Goal: Information Seeking & Learning: Understand process/instructions

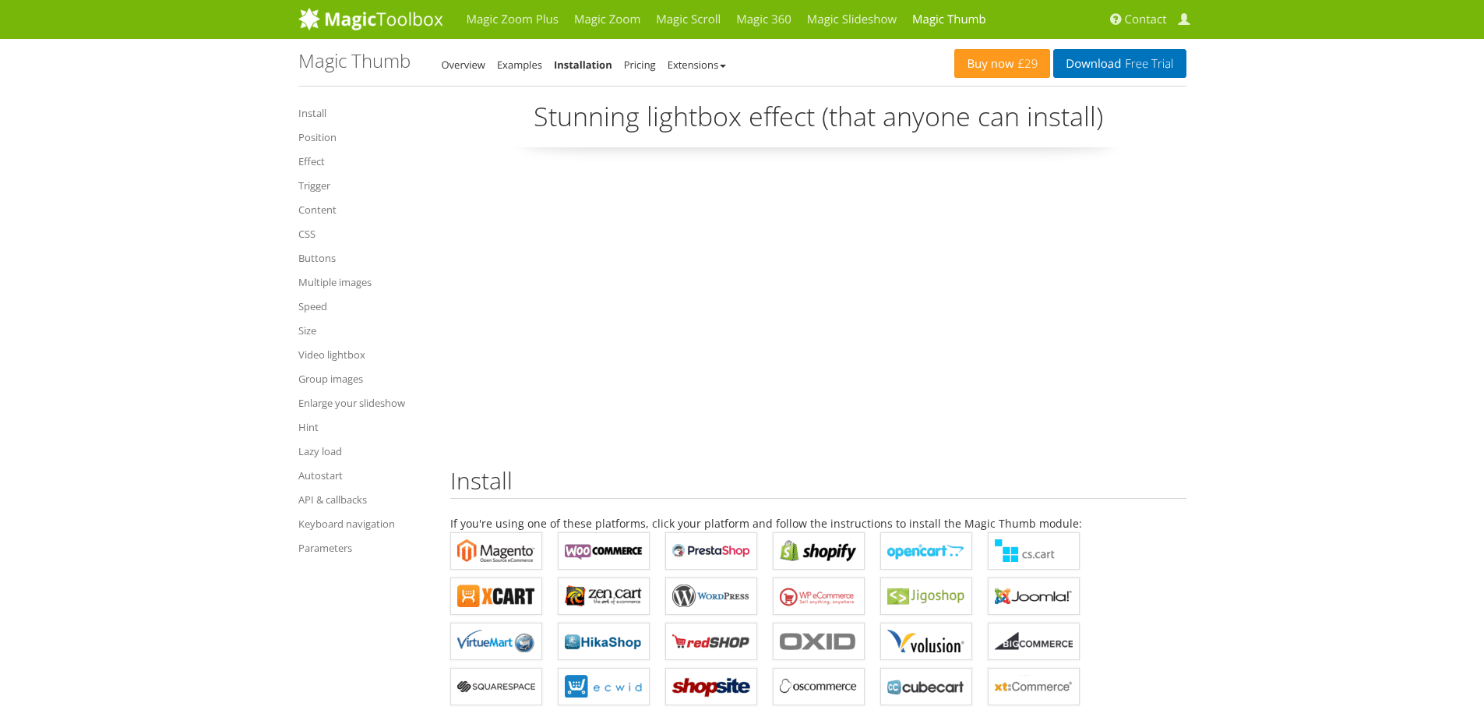
click at [318, 183] on link "Trigger" at bounding box center [362, 185] width 129 height 19
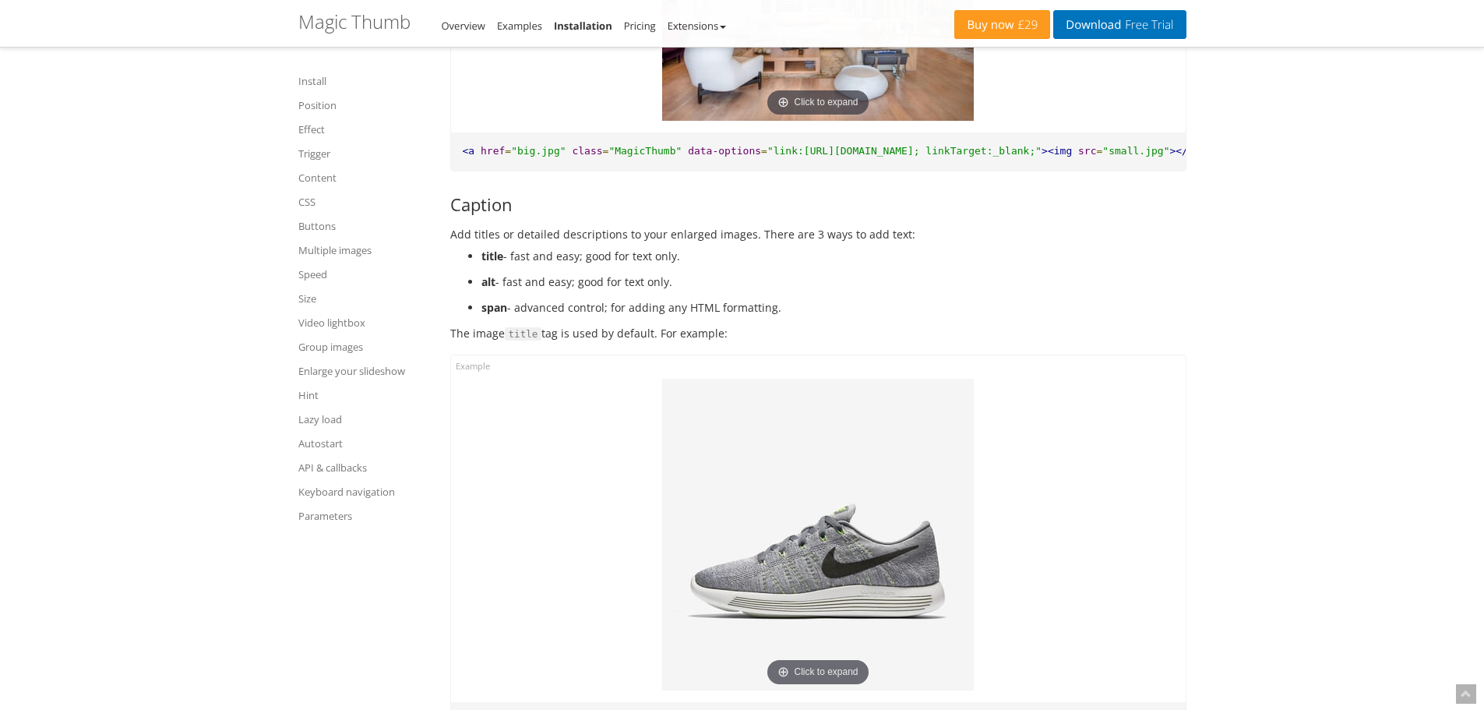
scroll to position [4056, 0]
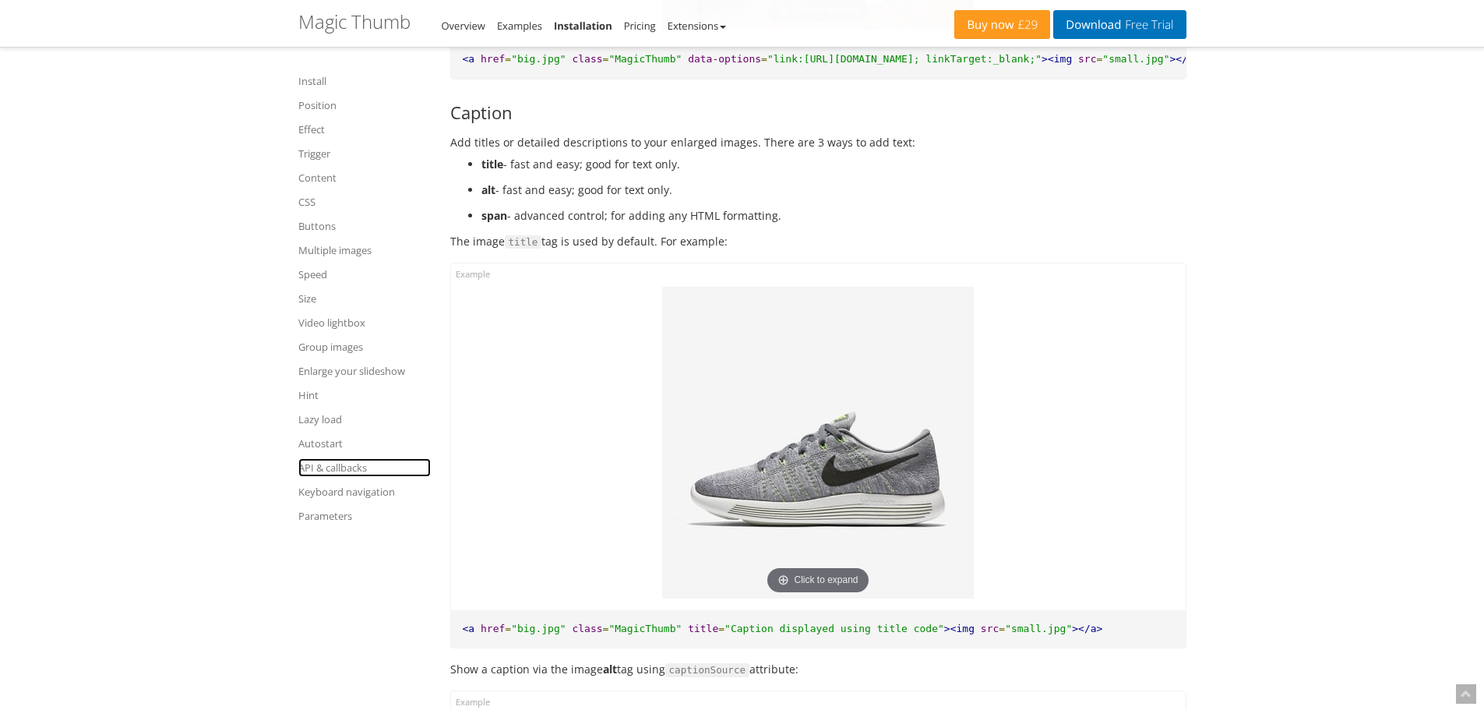
click at [345, 460] on link "API & callbacks" at bounding box center [364, 467] width 132 height 19
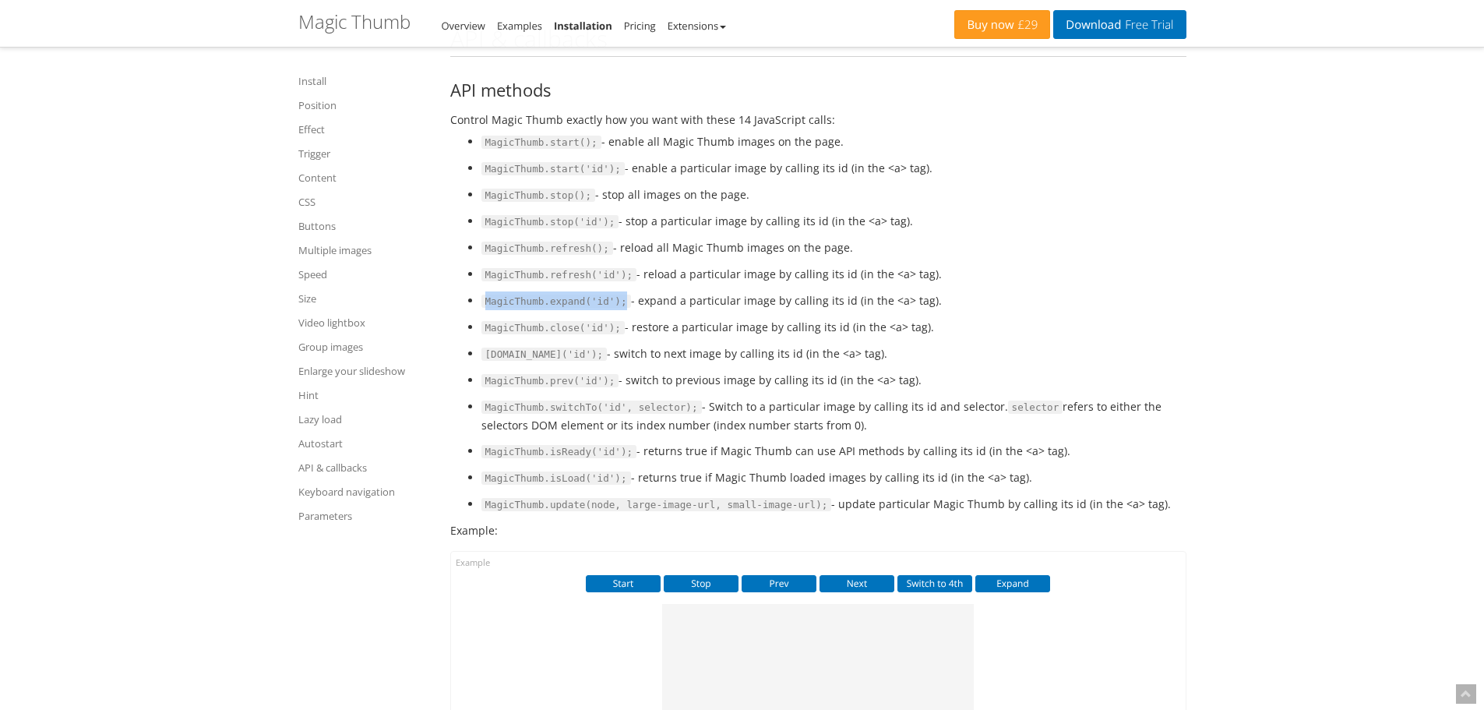
drag, startPoint x: 486, startPoint y: 344, endPoint x: 618, endPoint y: 338, distance: 131.8
click at [618, 309] on span "MagicThumb.expand('id');" at bounding box center [556, 301] width 150 height 14
click at [565, 309] on span "MagicThumb.expand('id');" at bounding box center [556, 301] width 150 height 14
click at [594, 309] on span "MagicThumb.expand('id');" at bounding box center [556, 301] width 150 height 14
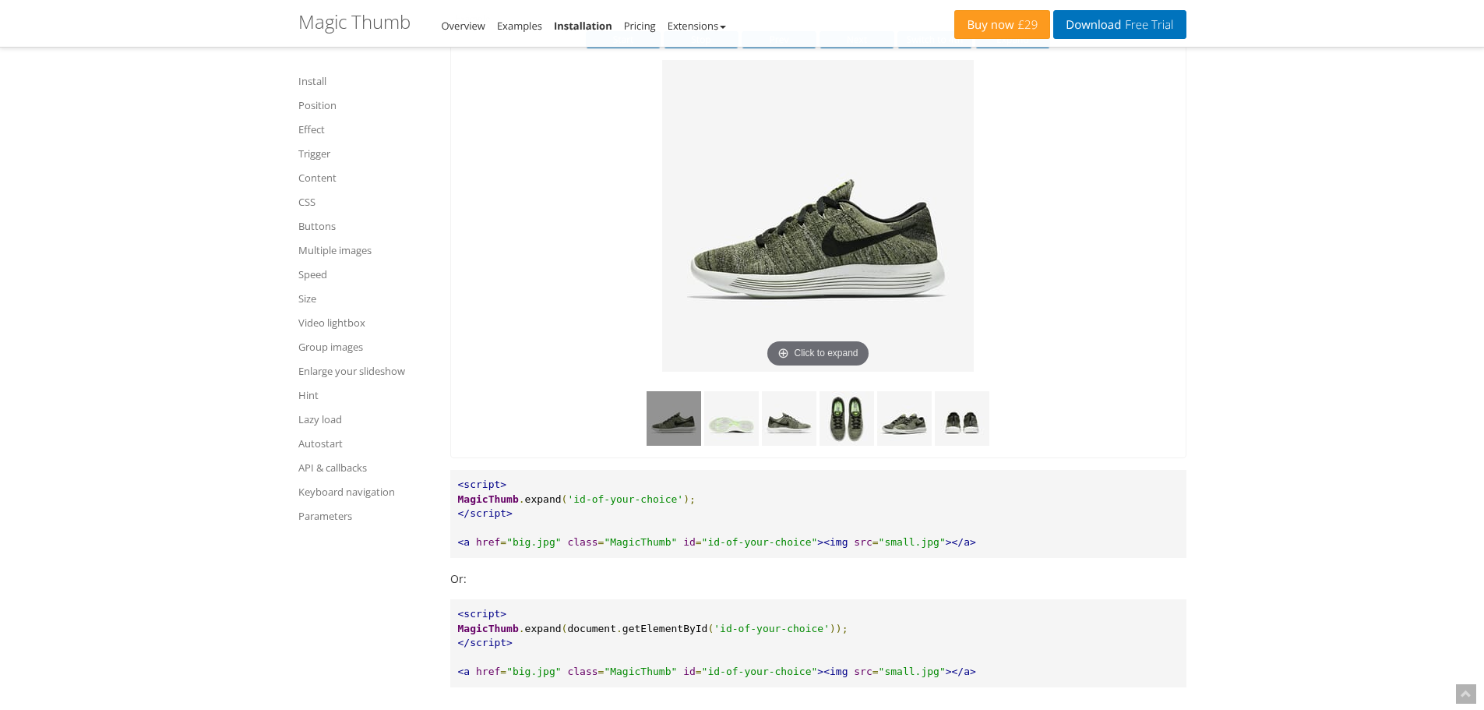
scroll to position [15619, 0]
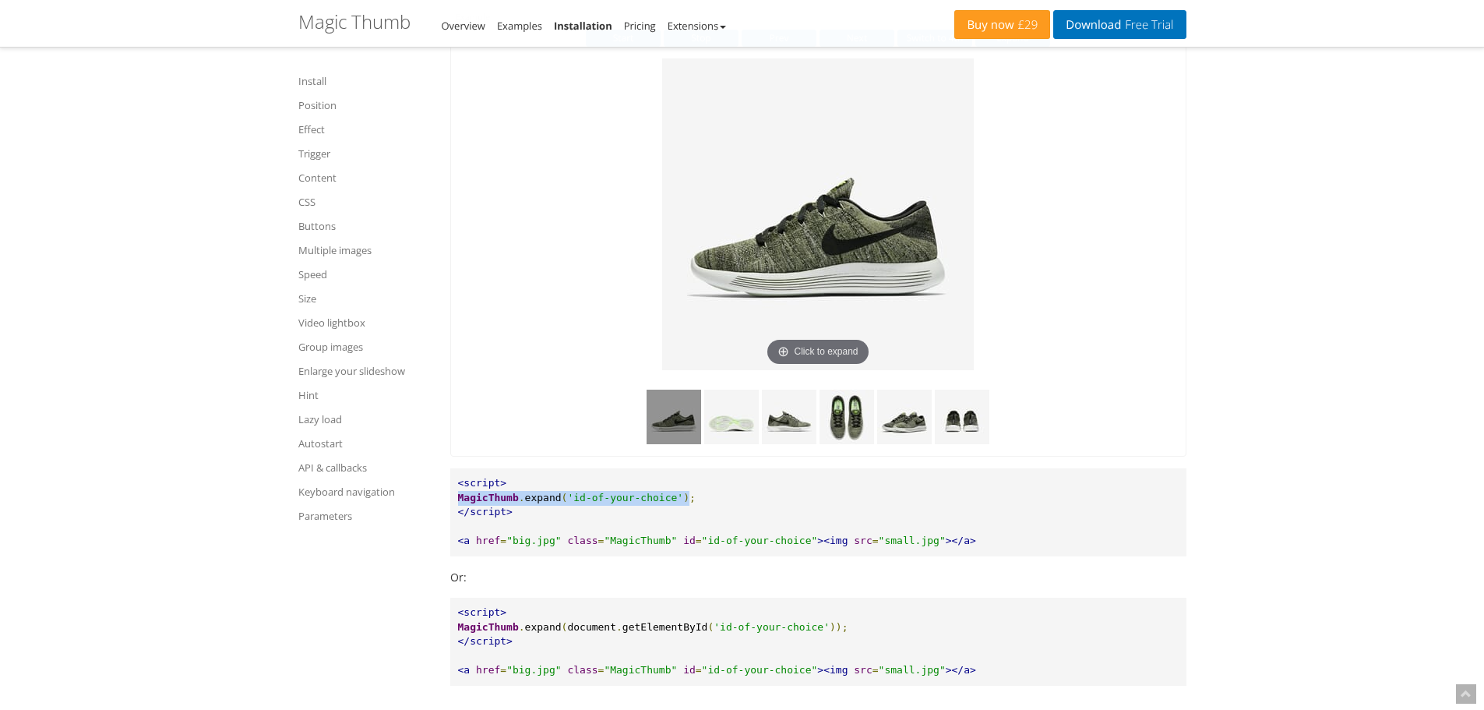
drag, startPoint x: 672, startPoint y: 539, endPoint x: 459, endPoint y: 540, distance: 212.7
click at [459, 540] on pre "<script> MagicThumb . expand ( 'id-of-your-choice' ); </script> <a href = "big.…" at bounding box center [818, 512] width 736 height 88
copy pre "MagicThumb . expand ( 'id-of-your-choice' )"
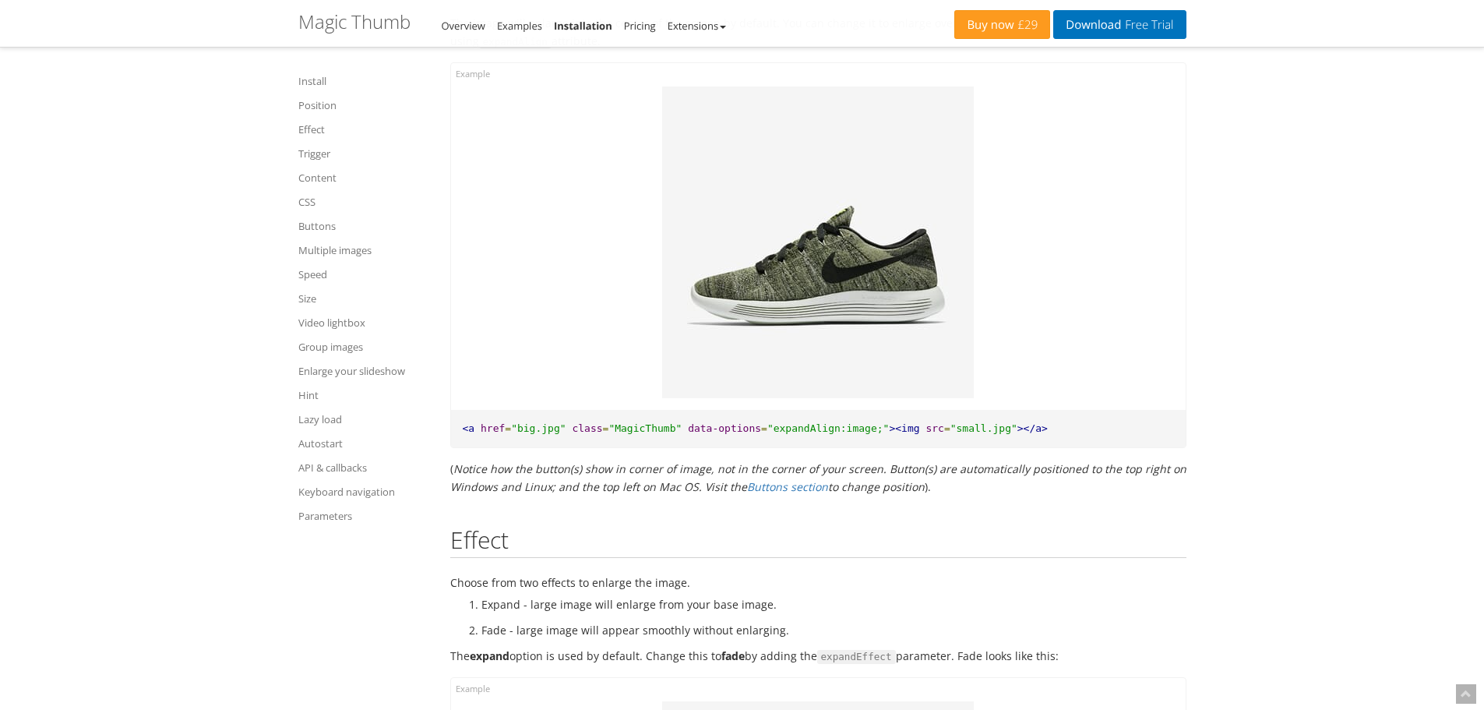
scroll to position [0, 0]
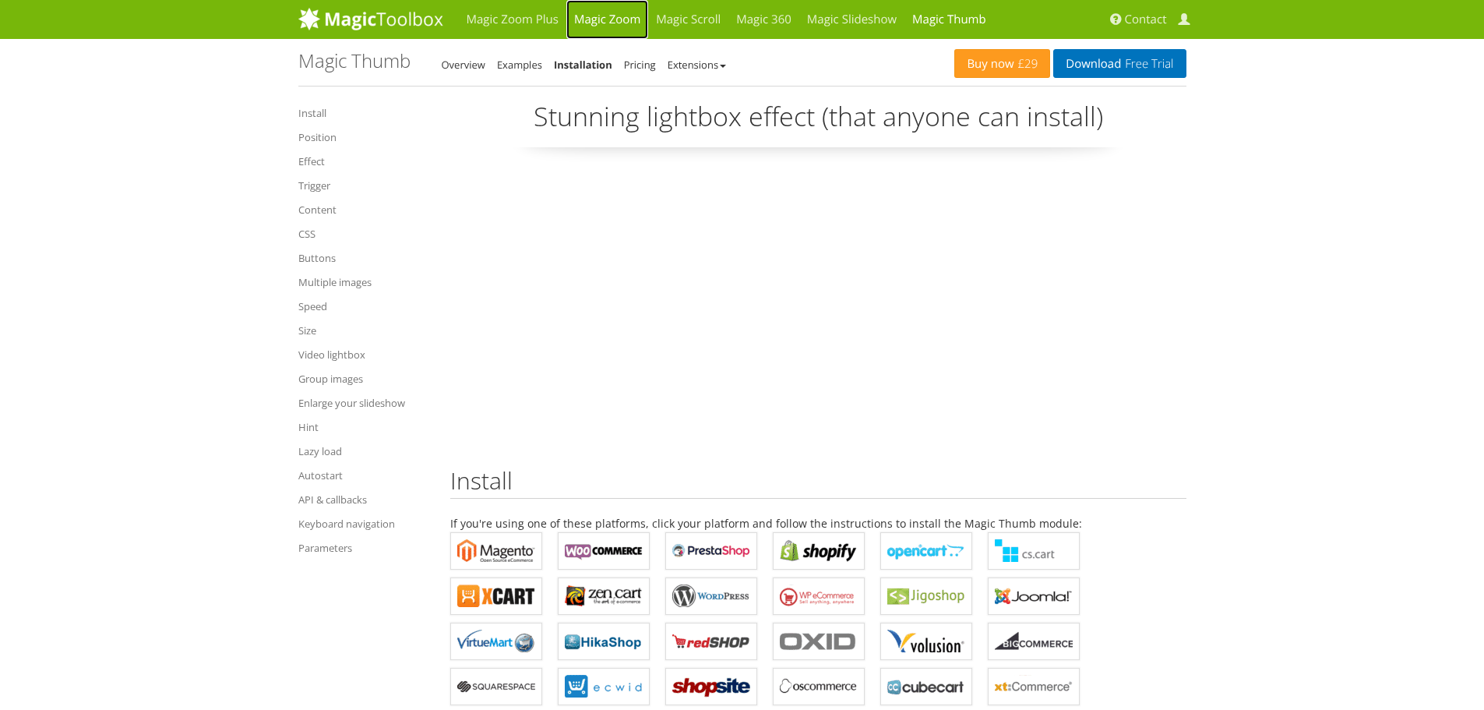
click at [584, 18] on link "Magic Zoom" at bounding box center [607, 19] width 82 height 39
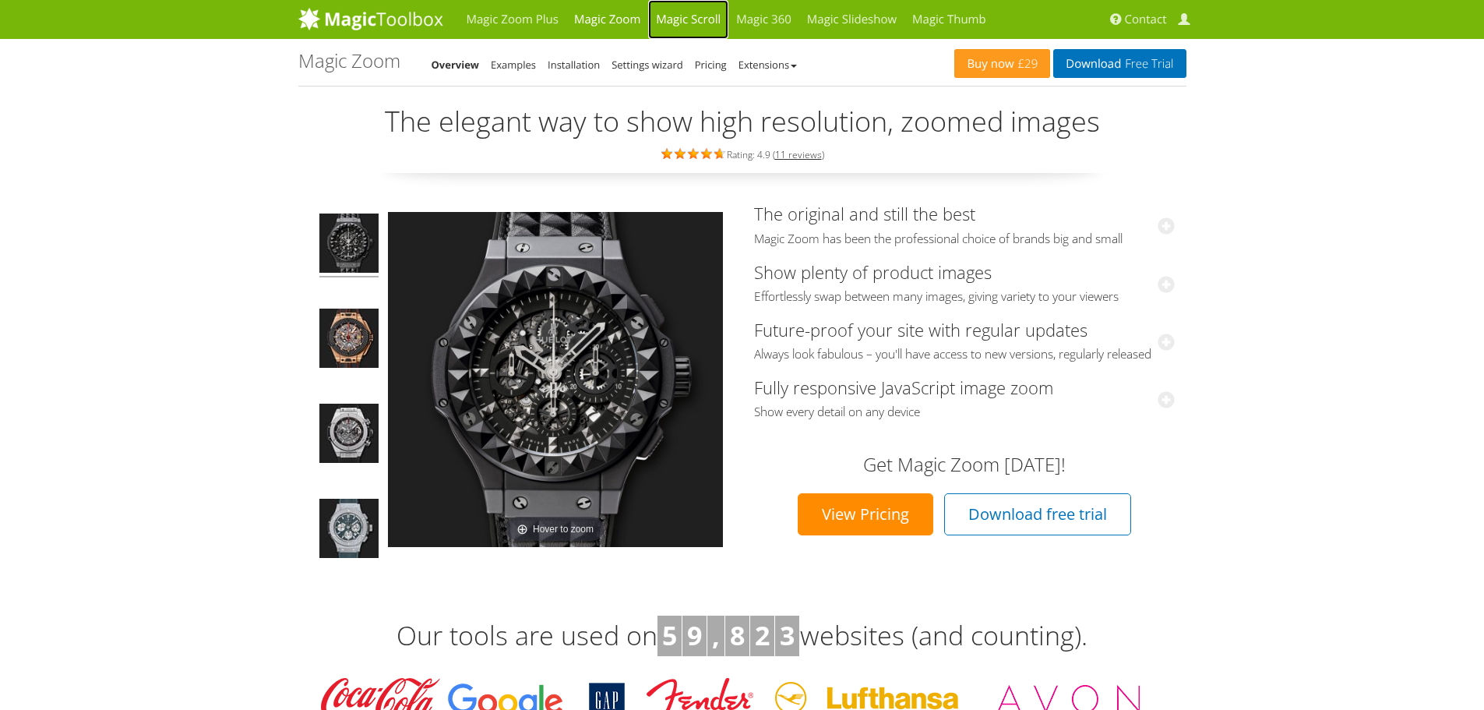
click at [690, 21] on link "Magic Scroll" at bounding box center [688, 19] width 80 height 39
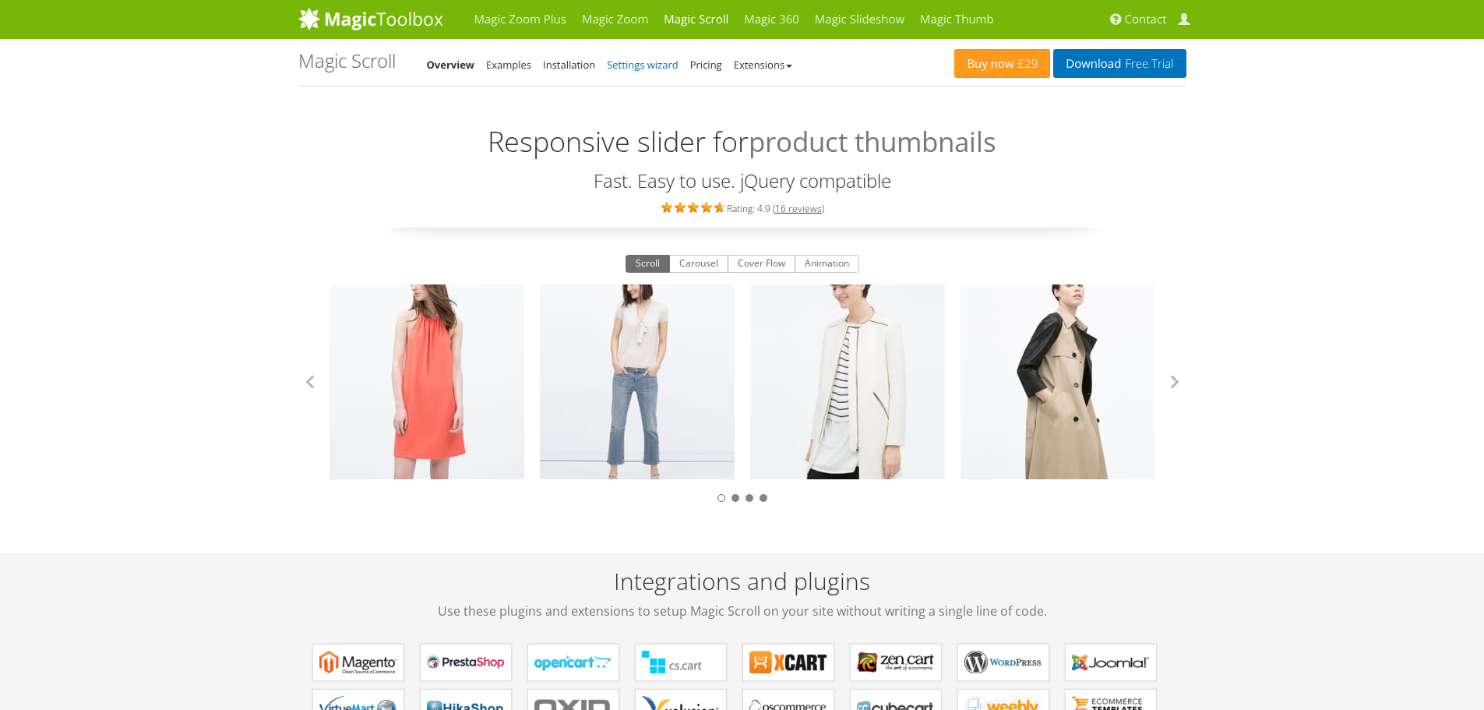
click at [626, 62] on link "Settings wizard" at bounding box center [643, 65] width 72 height 14
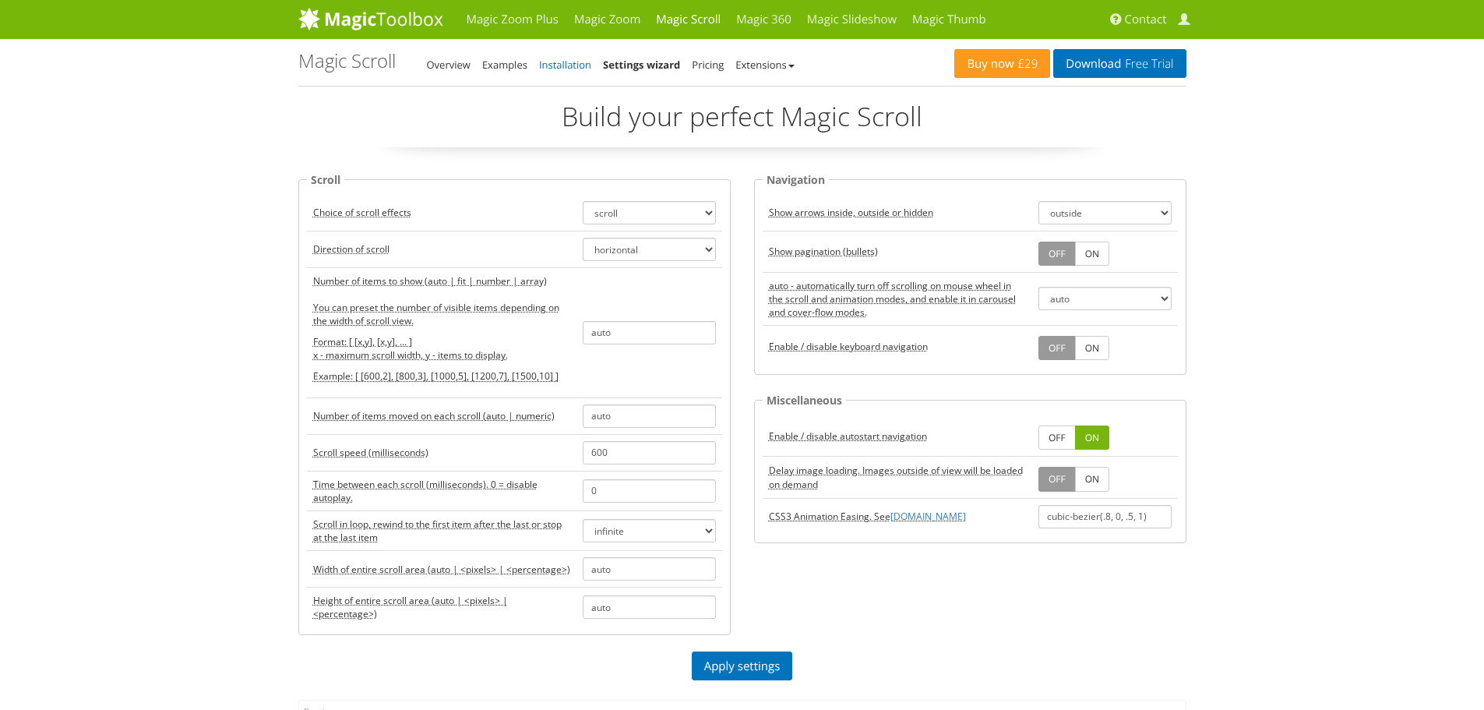
click at [566, 69] on link "Installation" at bounding box center [565, 65] width 52 height 14
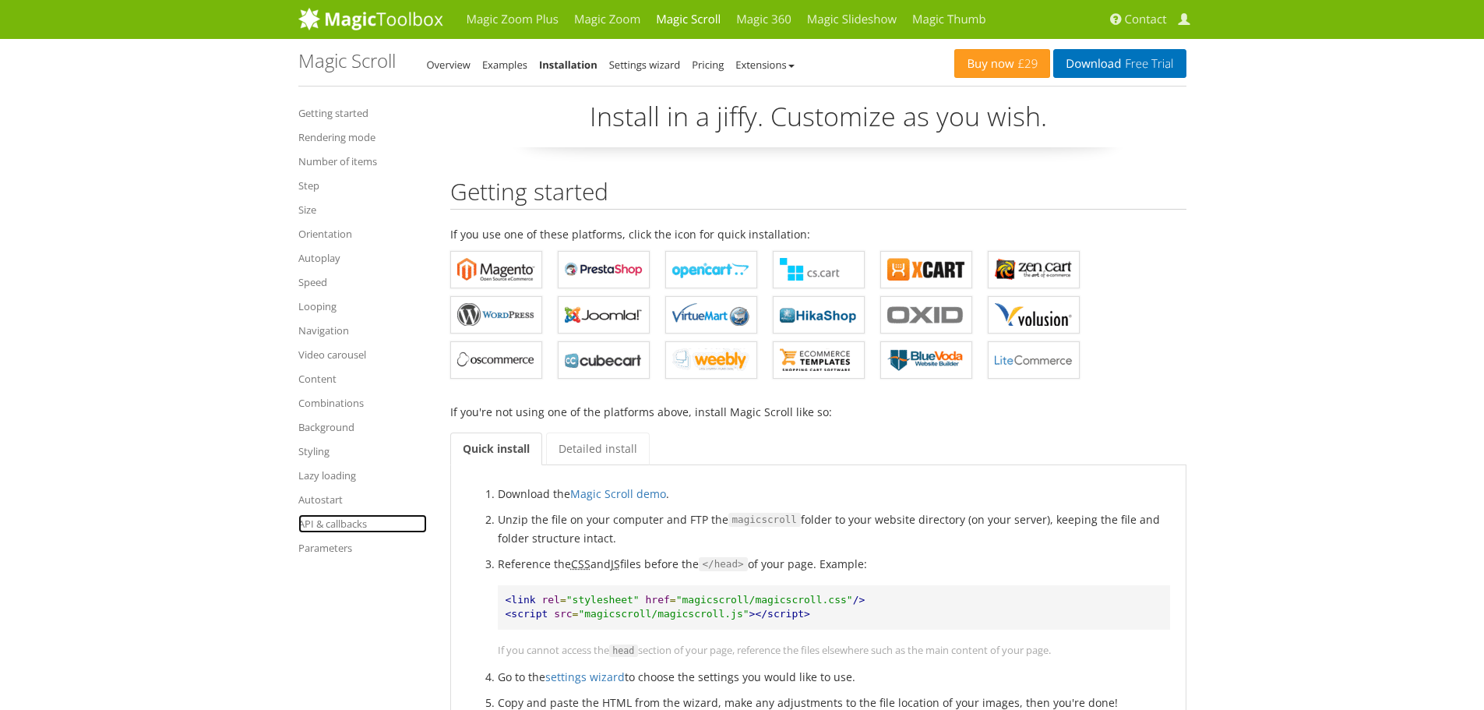
click at [347, 520] on link "API & callbacks" at bounding box center [362, 523] width 129 height 19
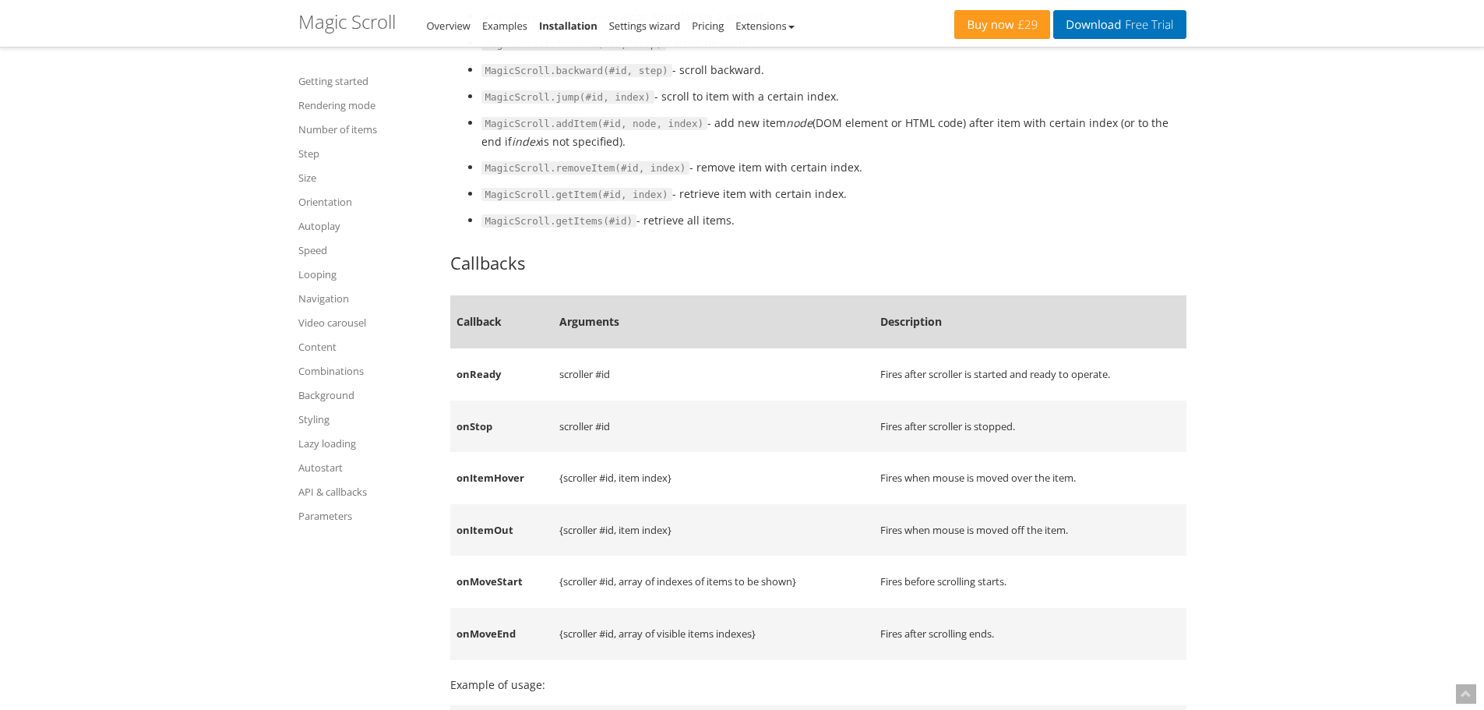
scroll to position [11576, 0]
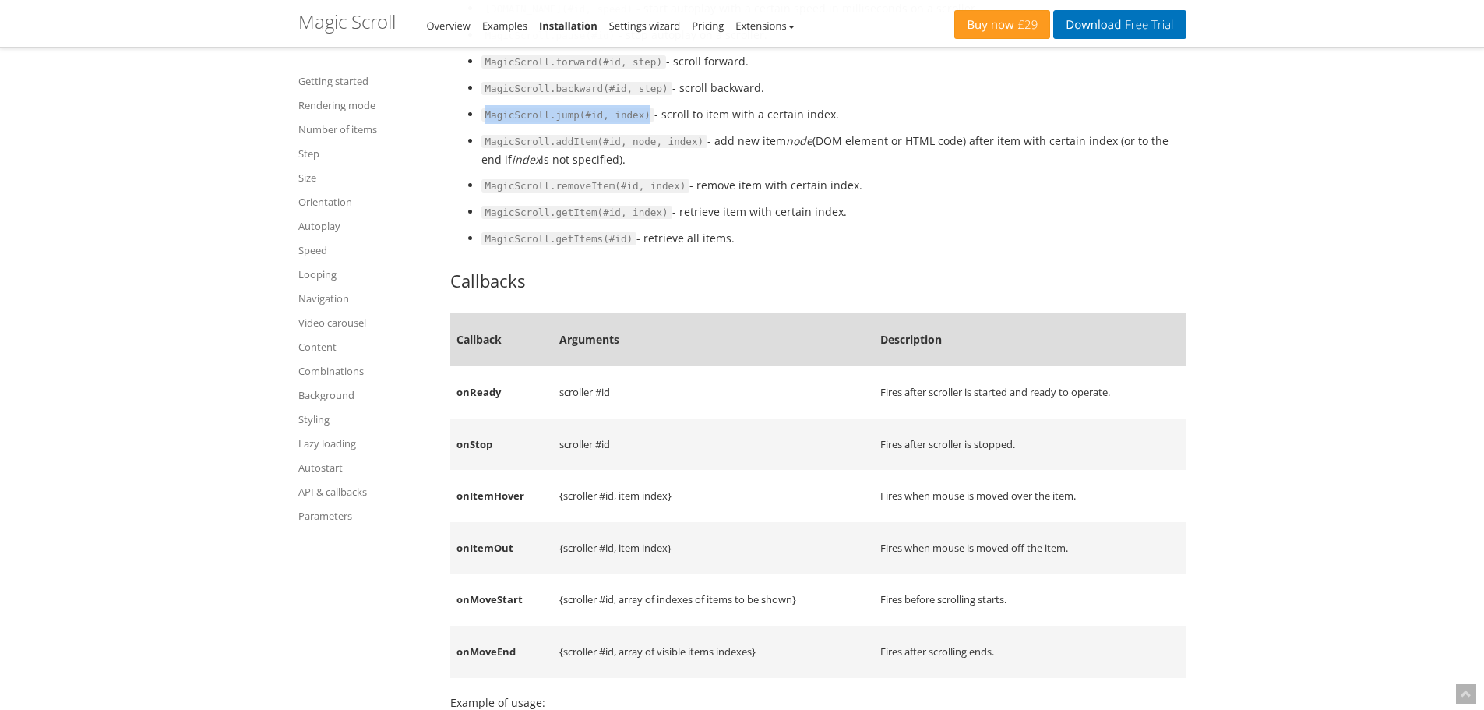
drag, startPoint x: 485, startPoint y: 114, endPoint x: 640, endPoint y: 105, distance: 154.5
click at [640, 105] on li "MagicScroll.jump(#id, index) - scroll to item with a certain index." at bounding box center [833, 114] width 705 height 19
copy code "MagicScroll.jump(#id, index)"
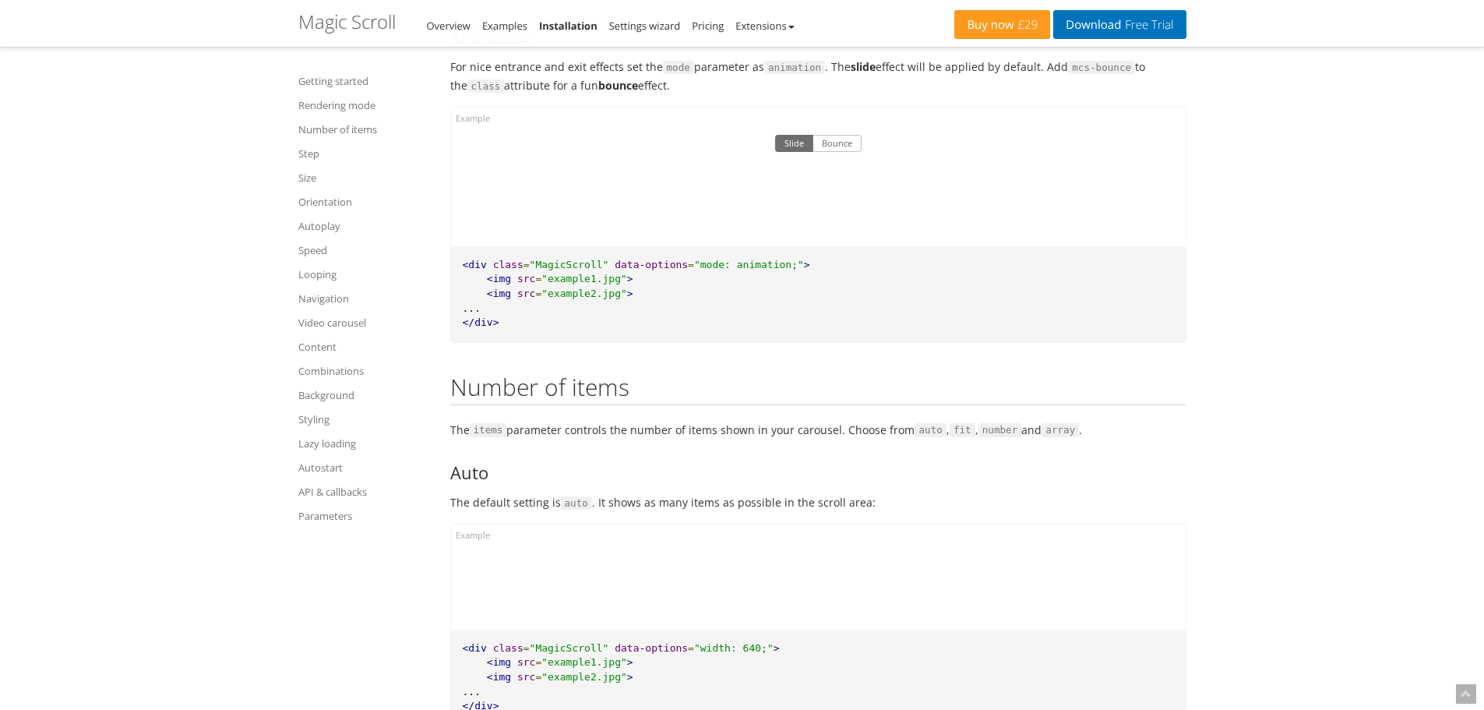
scroll to position [0, 0]
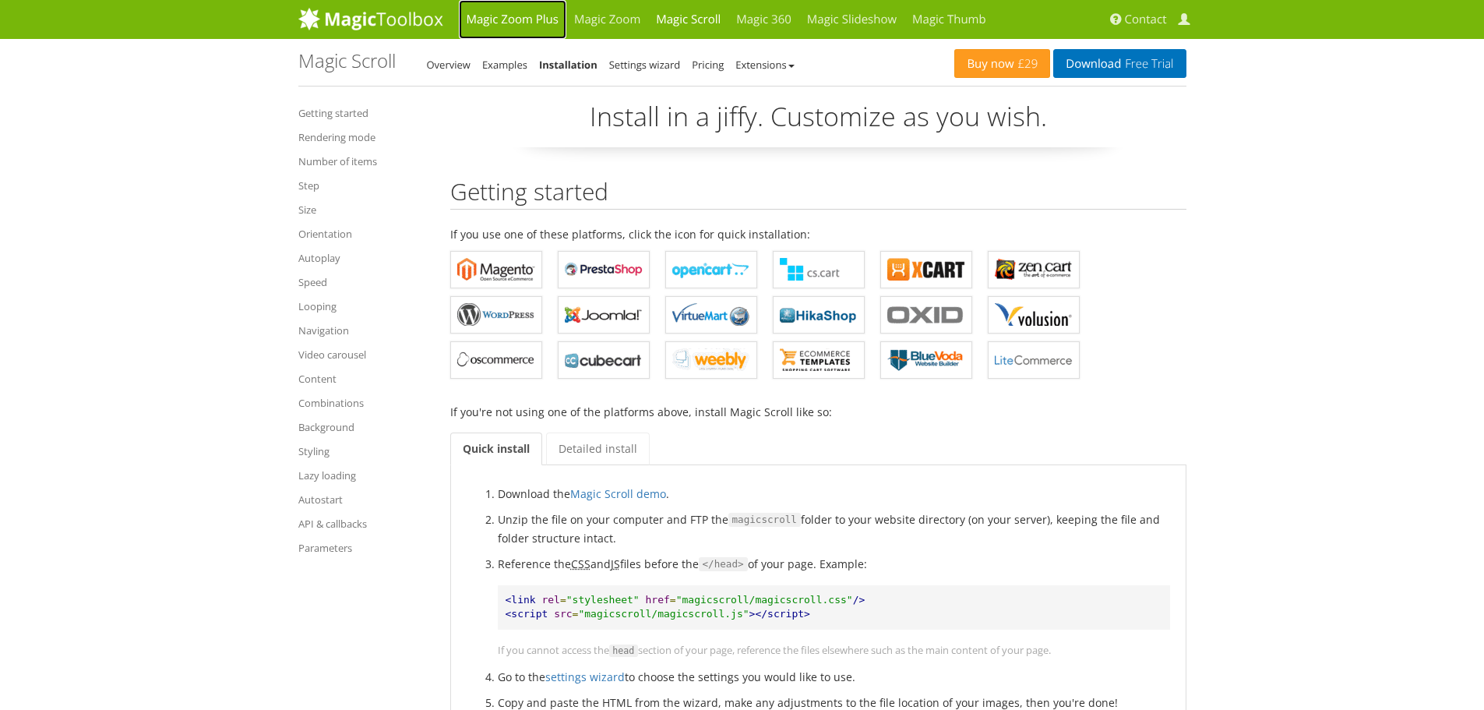
click at [533, 15] on link "Magic Zoom Plus" at bounding box center [513, 19] width 108 height 39
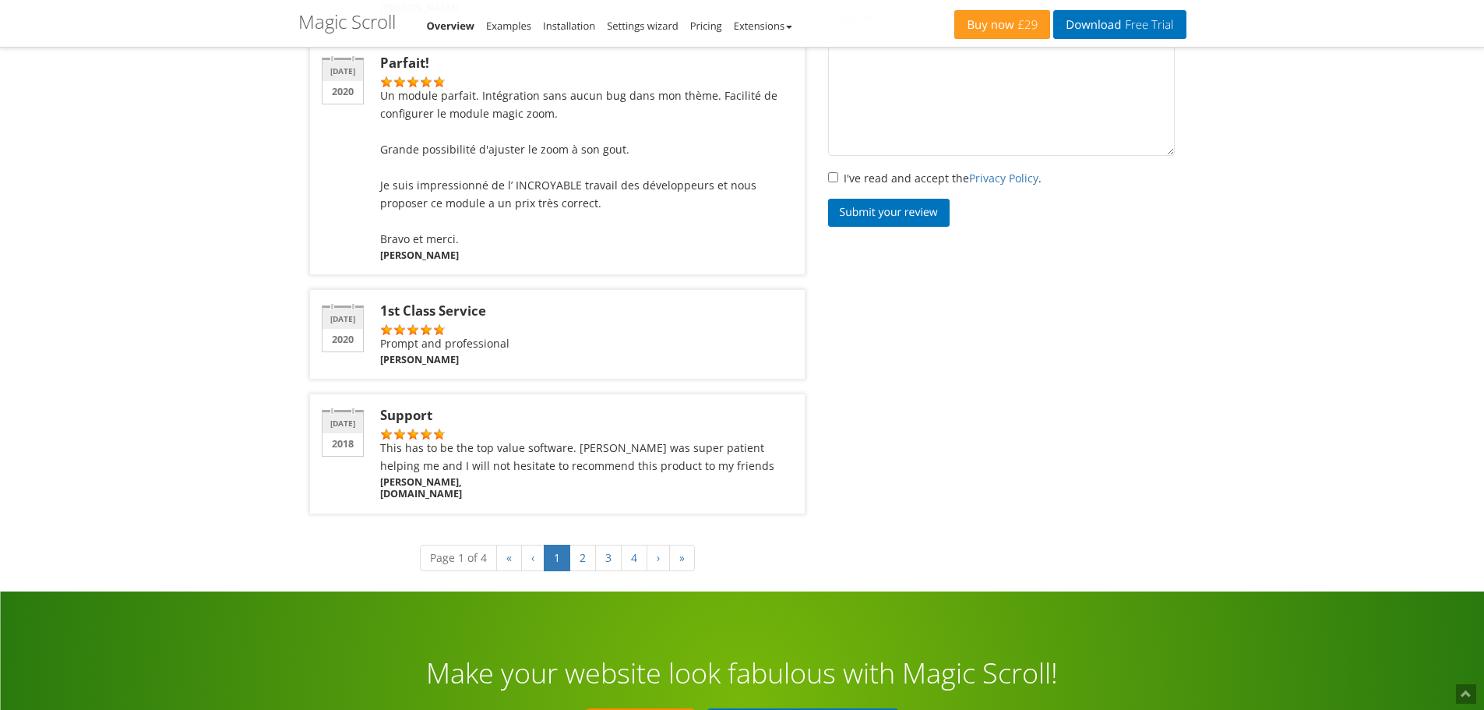
scroll to position [2688, 0]
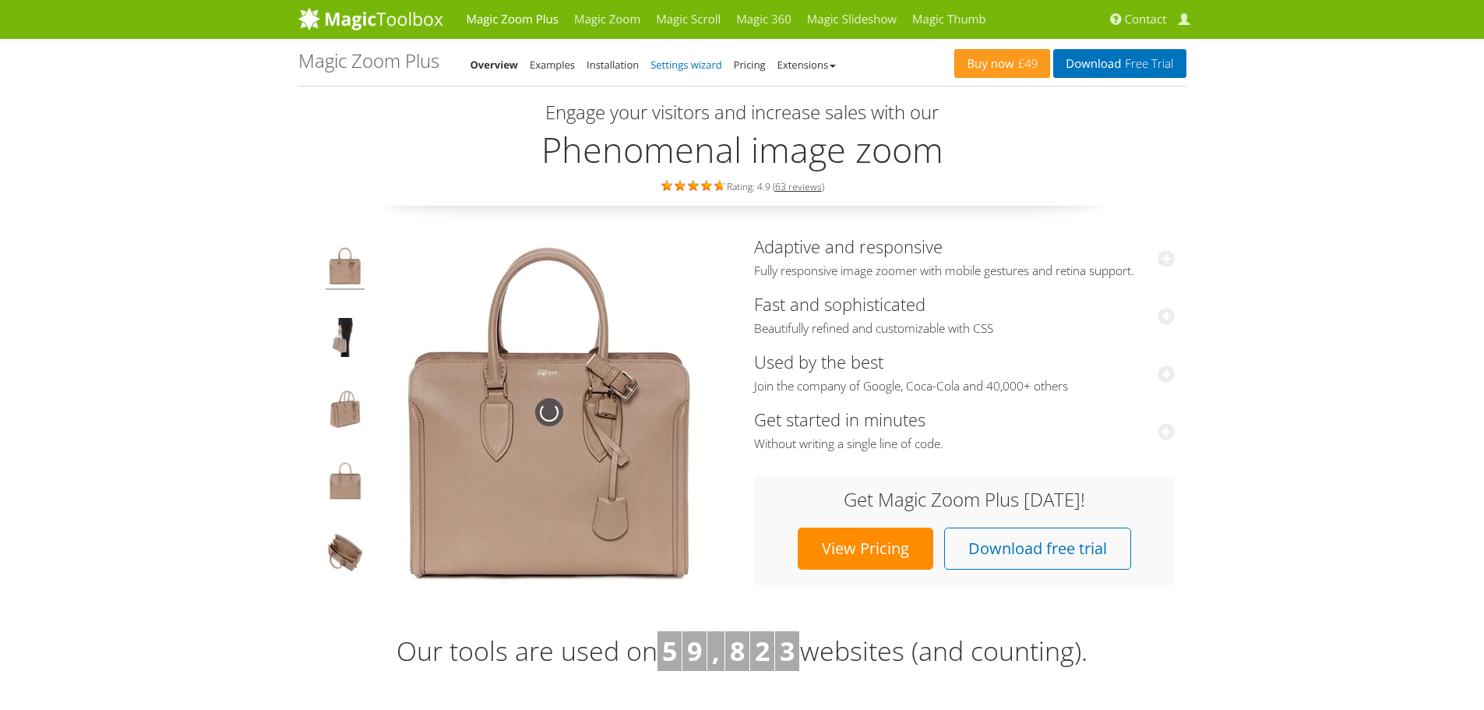
click at [674, 65] on link "Settings wizard" at bounding box center [687, 65] width 72 height 14
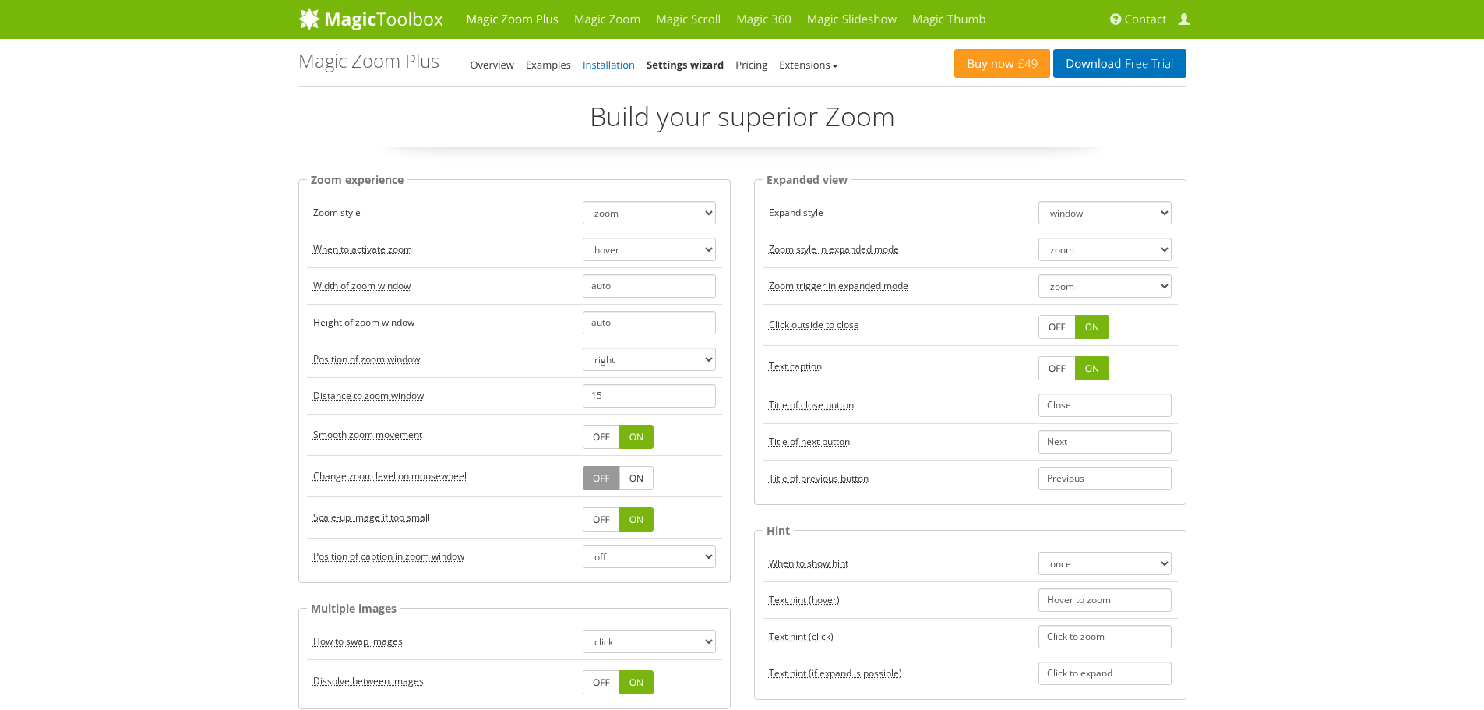
click at [605, 58] on link "Installation" at bounding box center [609, 65] width 52 height 14
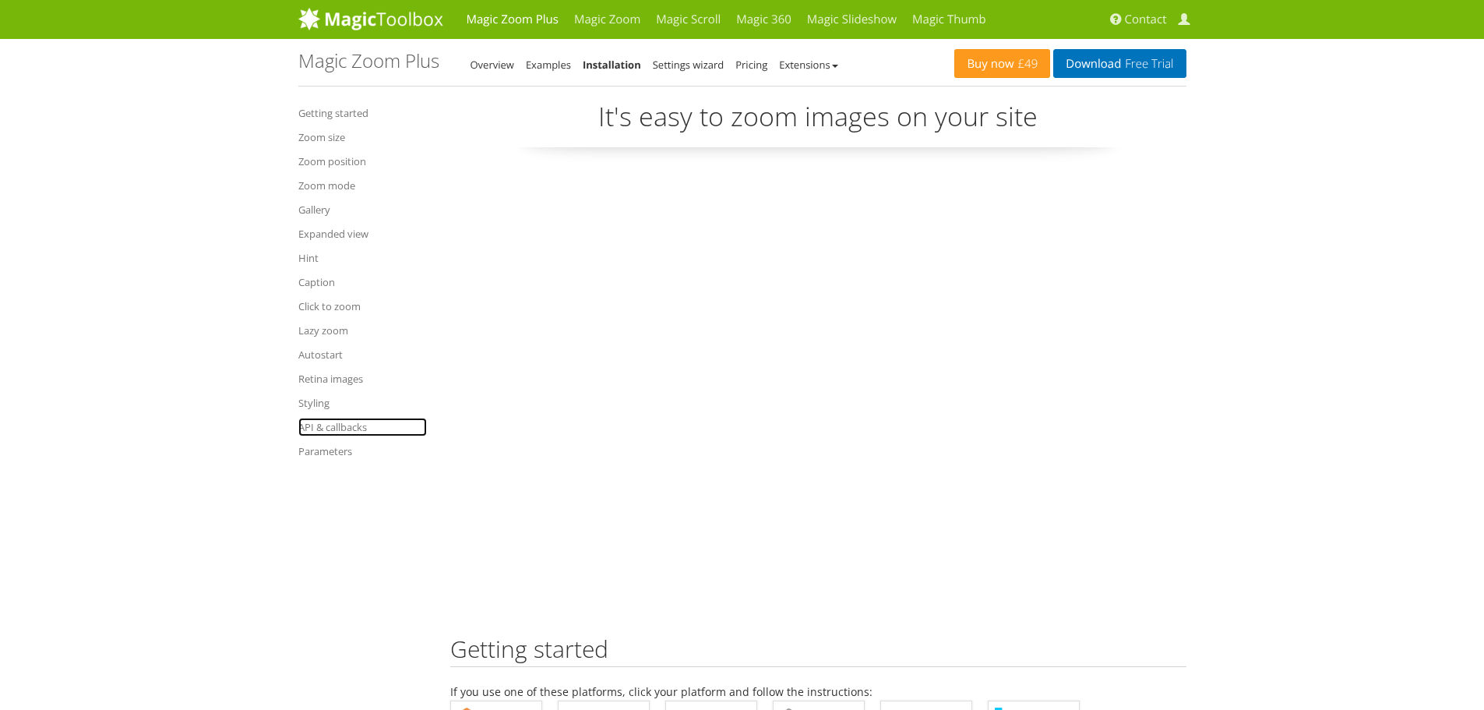
click at [365, 426] on link "API & callbacks" at bounding box center [362, 427] width 129 height 19
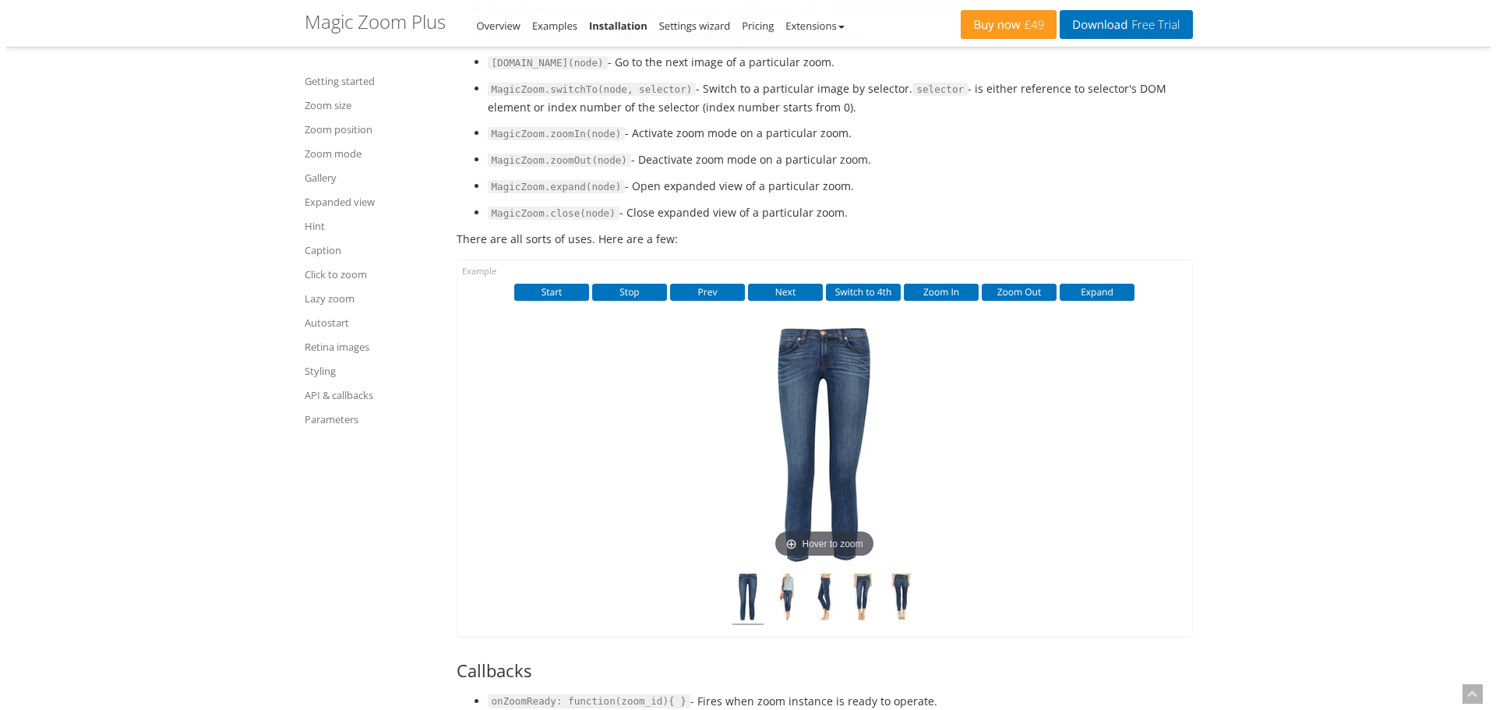
scroll to position [16682, 0]
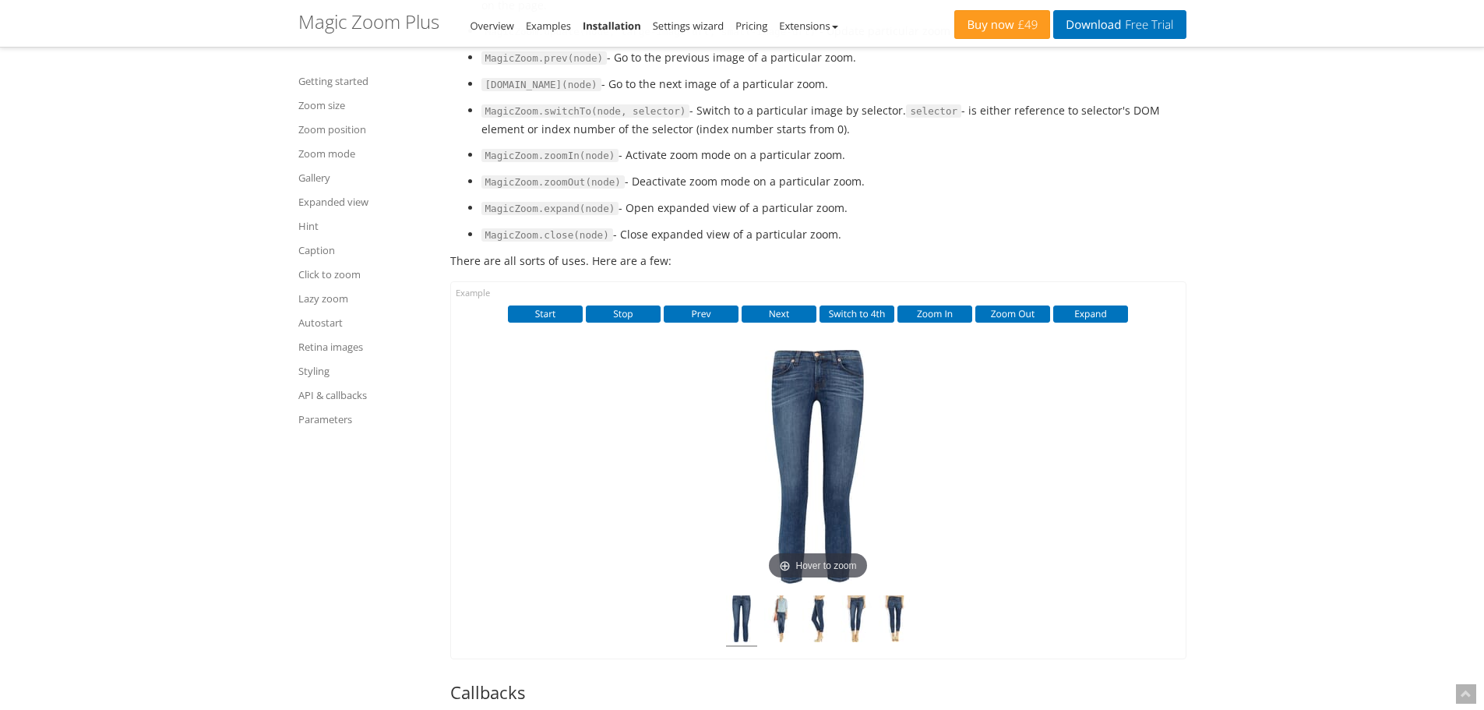
click at [584, 216] on code "MagicZoom.expand(node)" at bounding box center [550, 209] width 138 height 14
click at [1093, 323] on button "Expand" at bounding box center [1090, 313] width 75 height 17
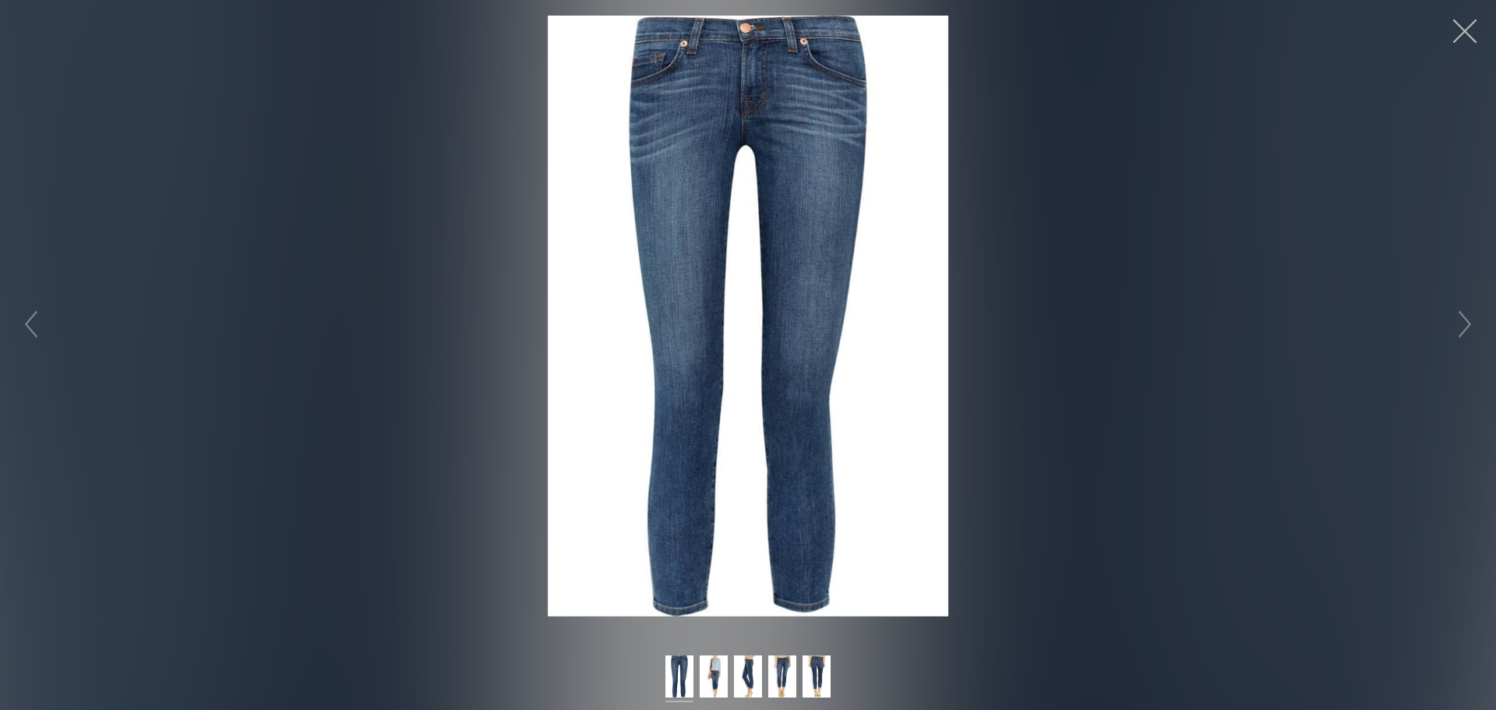
click at [1471, 24] on button "button" at bounding box center [1464, 31] width 47 height 47
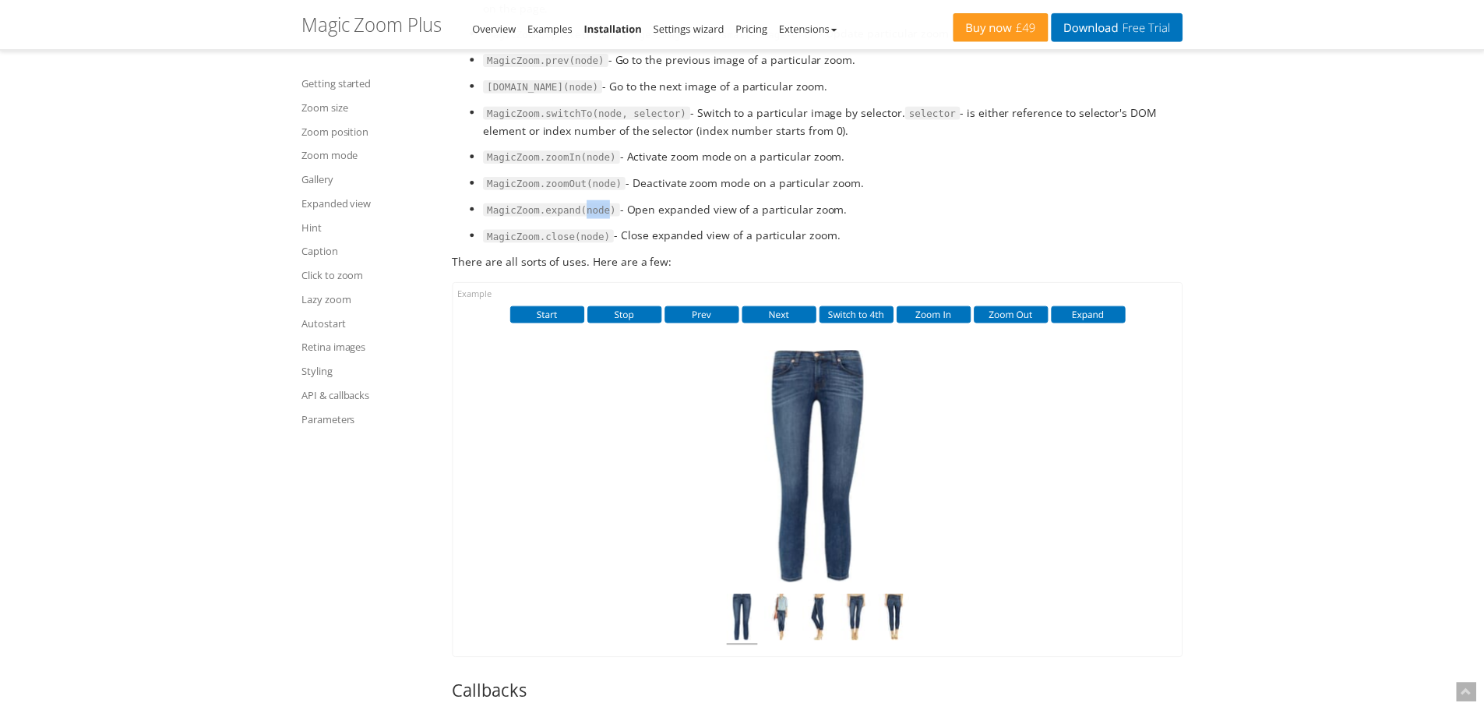
scroll to position [16447, 0]
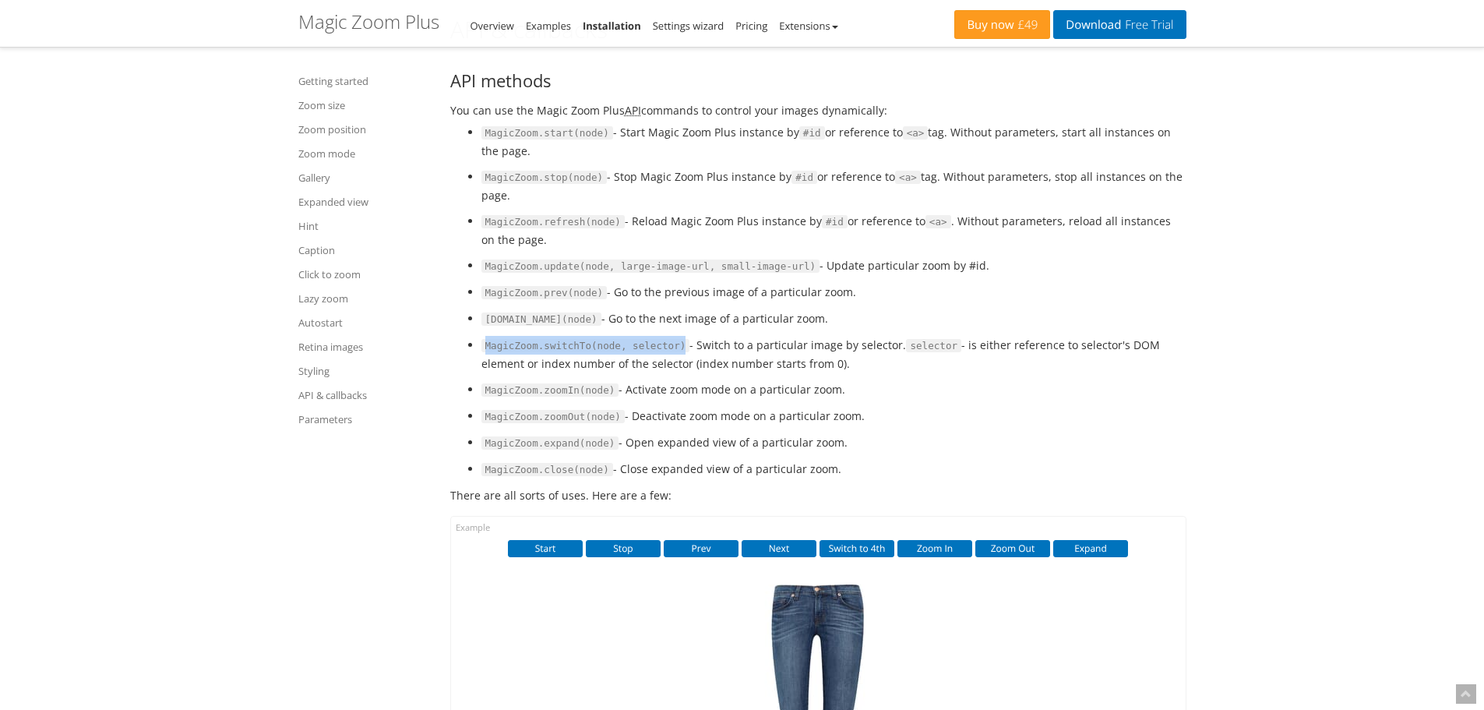
drag, startPoint x: 485, startPoint y: 400, endPoint x: 668, endPoint y: 397, distance: 183.1
click at [668, 353] on code "MagicZoom.switchTo(node, selector)" at bounding box center [585, 346] width 209 height 14
copy code "MagicZoom.switchTo(node, selector)"
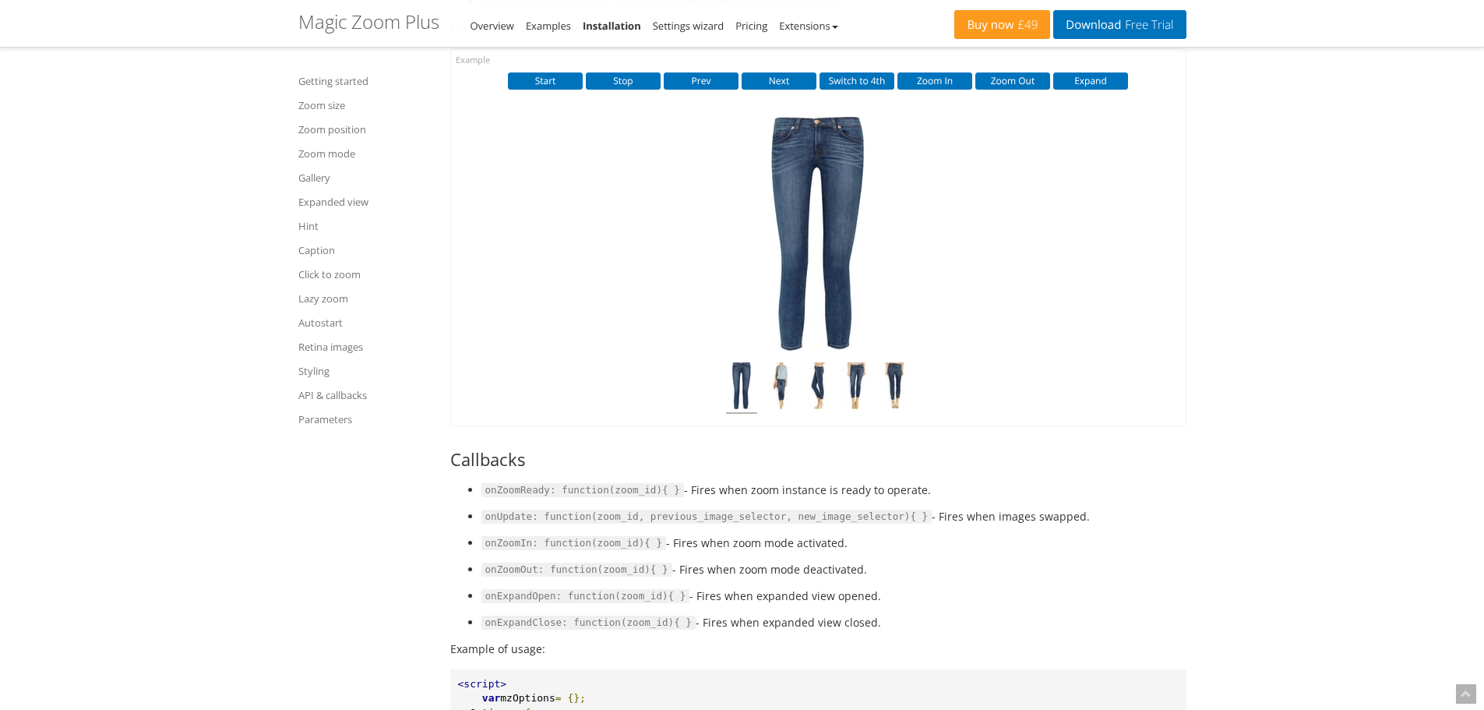
scroll to position [16993, 0]
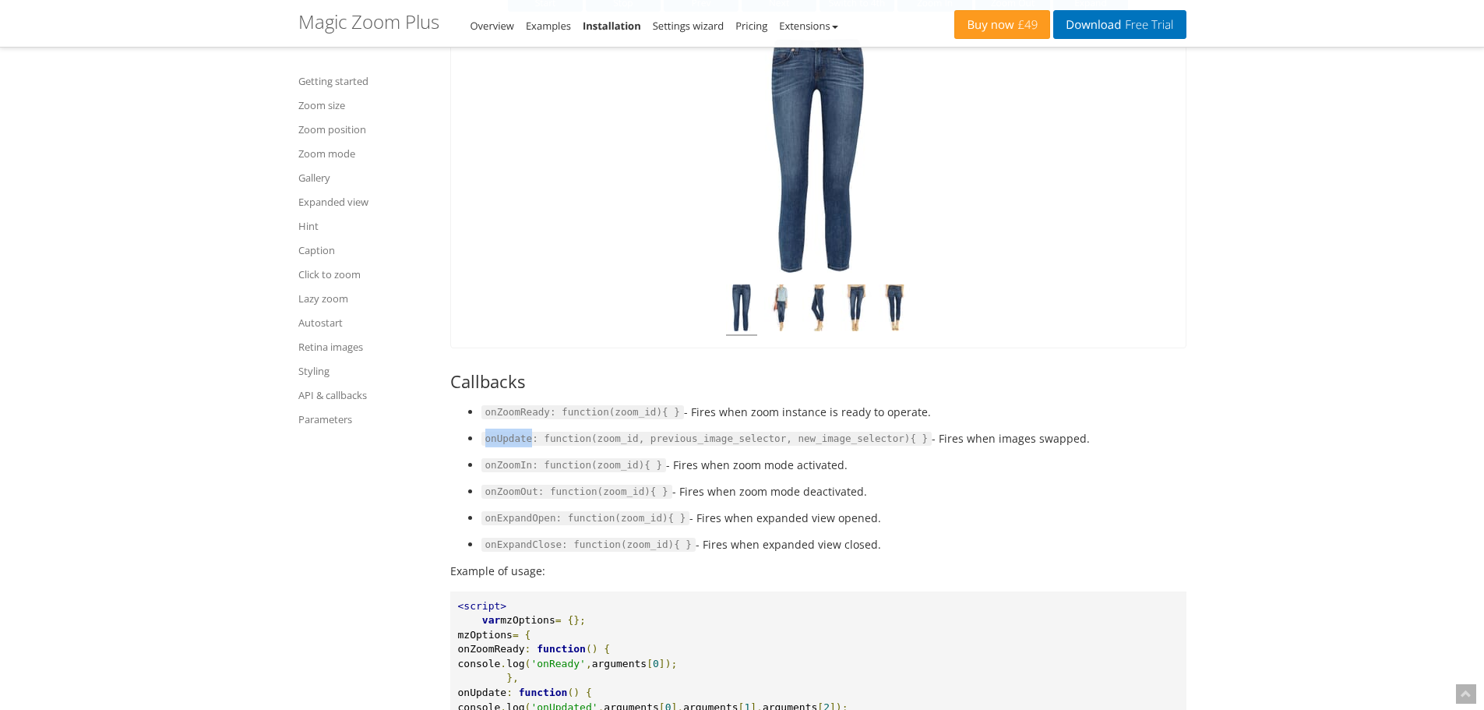
drag, startPoint x: 528, startPoint y: 494, endPoint x: 483, endPoint y: 492, distance: 45.2
click at [483, 446] on code "onUpdate: function(zoom_id, previous_image_selector, new_image_selector){ }" at bounding box center [706, 439] width 451 height 14
copy code "onUpdate"
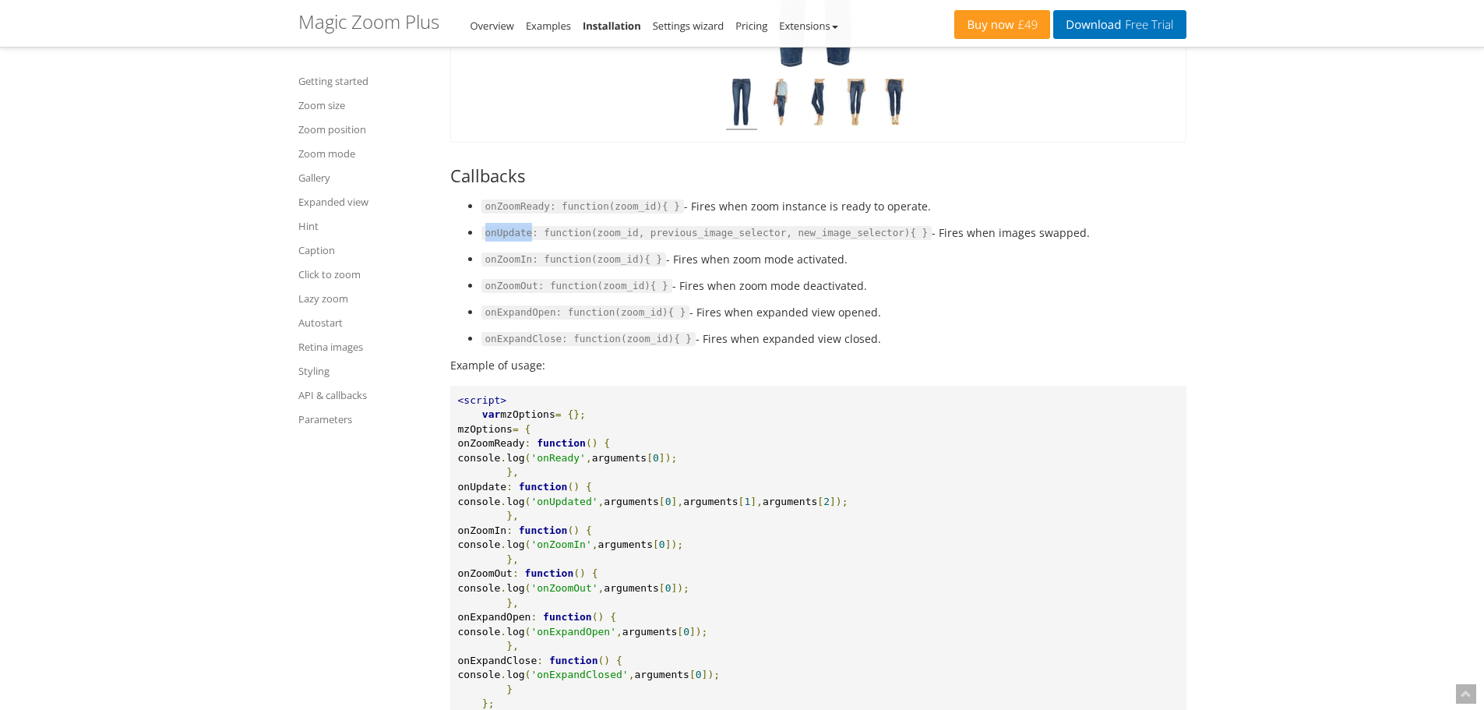
scroll to position [17227, 0]
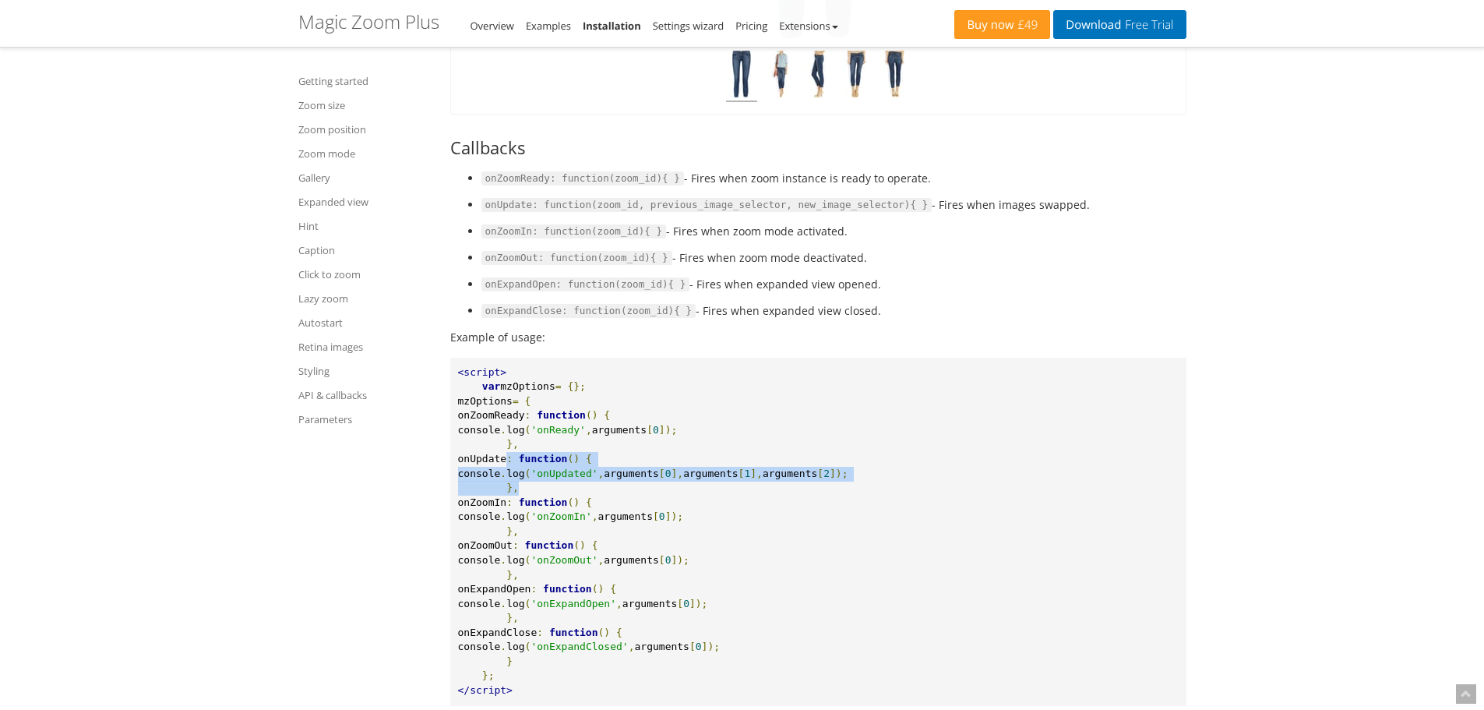
drag, startPoint x: 502, startPoint y: 511, endPoint x: 520, endPoint y: 541, distance: 35.3
click at [520, 541] on pre "<script> var mzOptions = {}; mzOptions = { onZoomReady : function () { console …" at bounding box center [818, 532] width 736 height 348
copy pre "onUpdate : function () { console . log ( 'onUpdated' , arguments [ 0 ], argumen…"
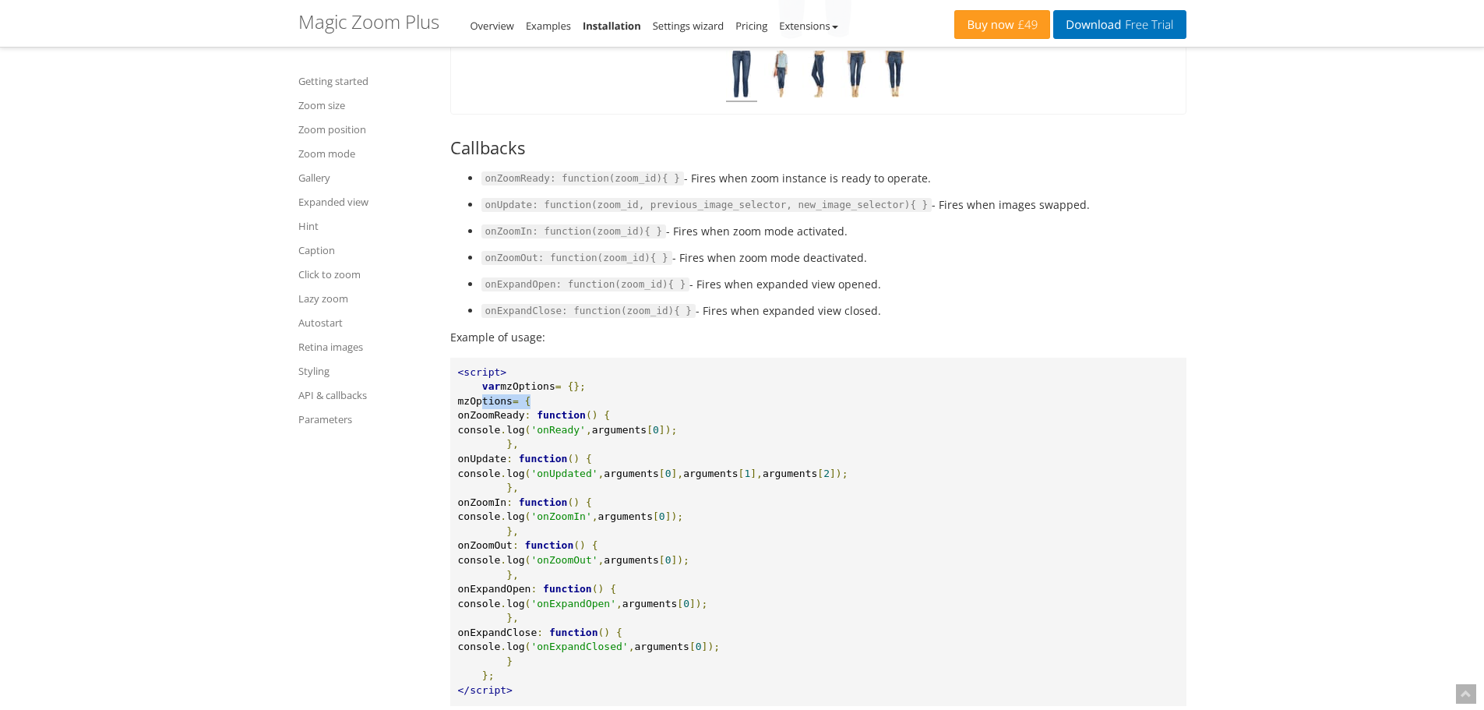
drag, startPoint x: 478, startPoint y: 456, endPoint x: 567, endPoint y: 454, distance: 89.6
click at [567, 454] on pre "<script> var mzOptions = {}; mzOptions = { onZoomReady : function () { console …" at bounding box center [818, 532] width 736 height 348
copy pre "mzOptions = {"
click at [510, 212] on code "onUpdate: function(zoom_id, previous_image_selector, new_image_selector){ }" at bounding box center [706, 205] width 451 height 14
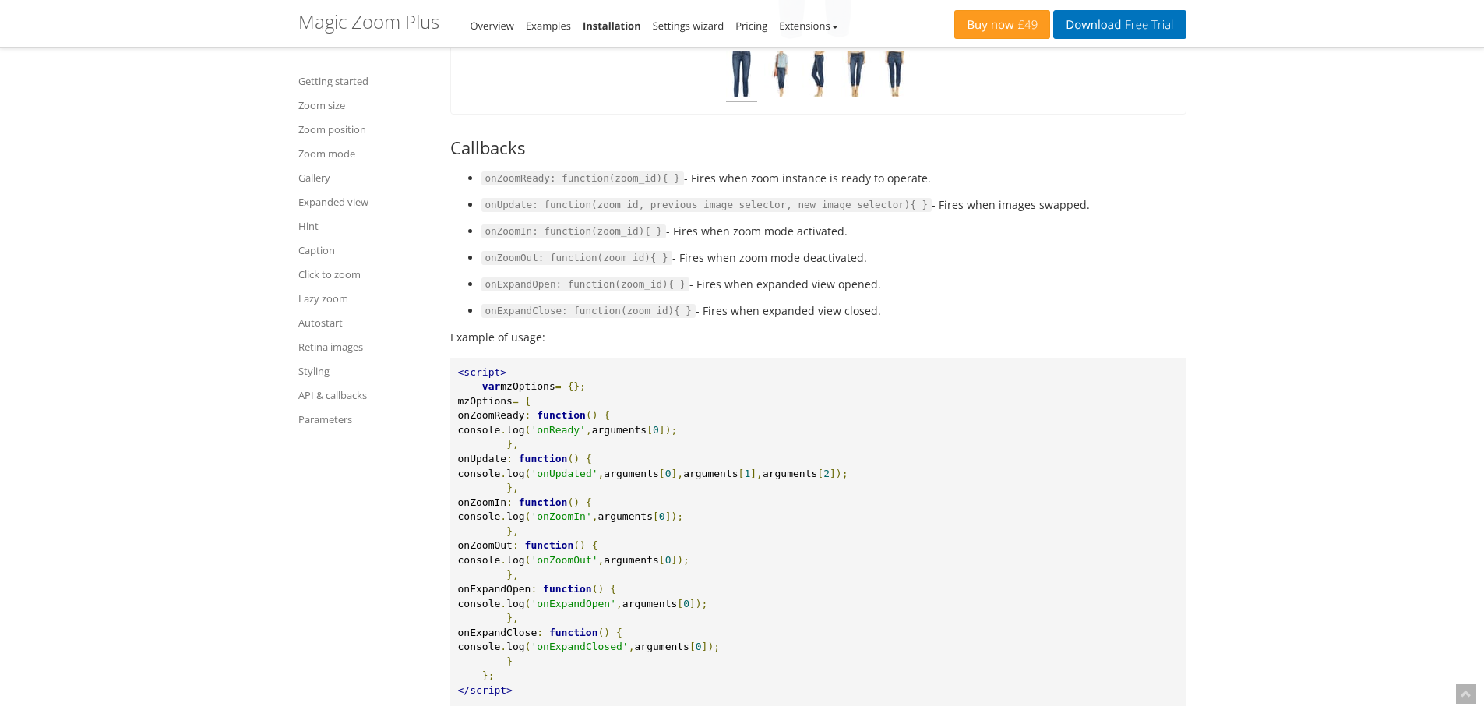
click at [533, 392] on span "mzOptions" at bounding box center [527, 386] width 55 height 12
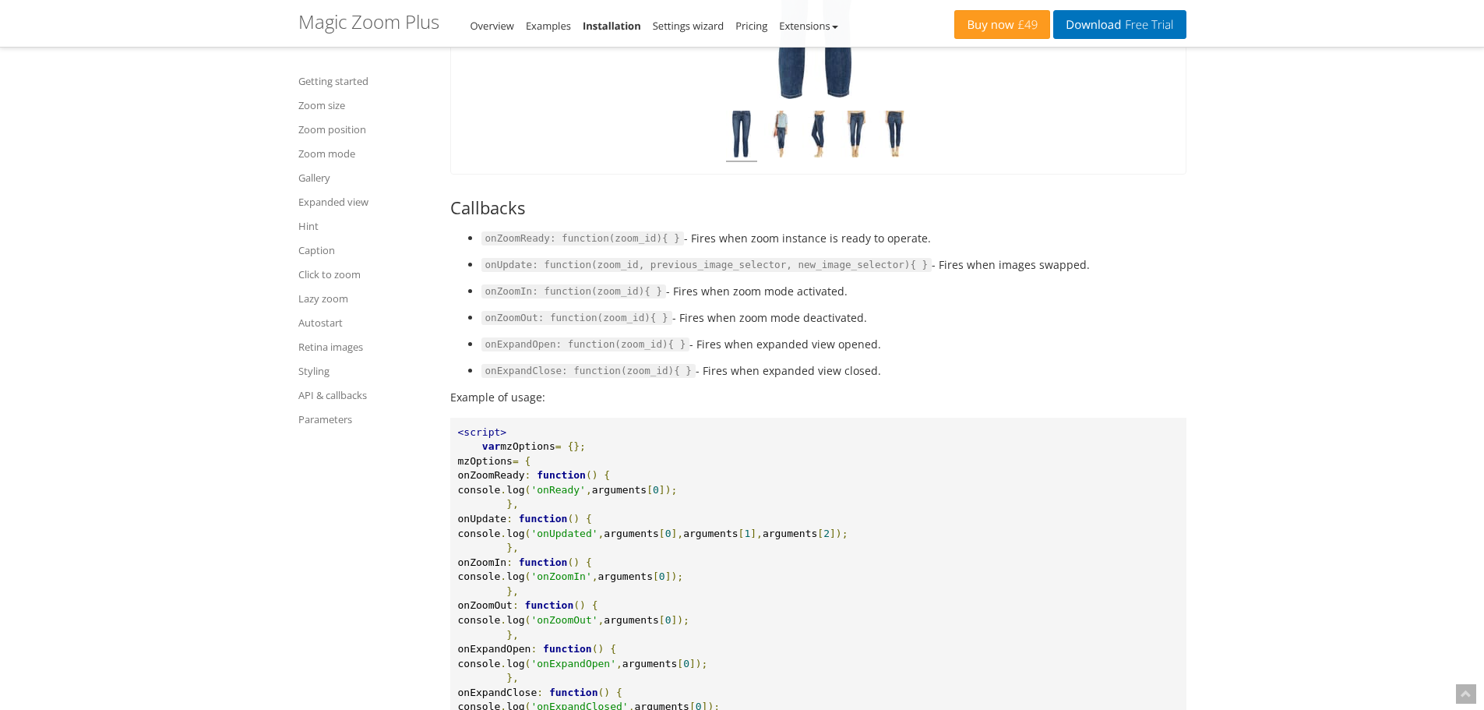
scroll to position [17149, 0]
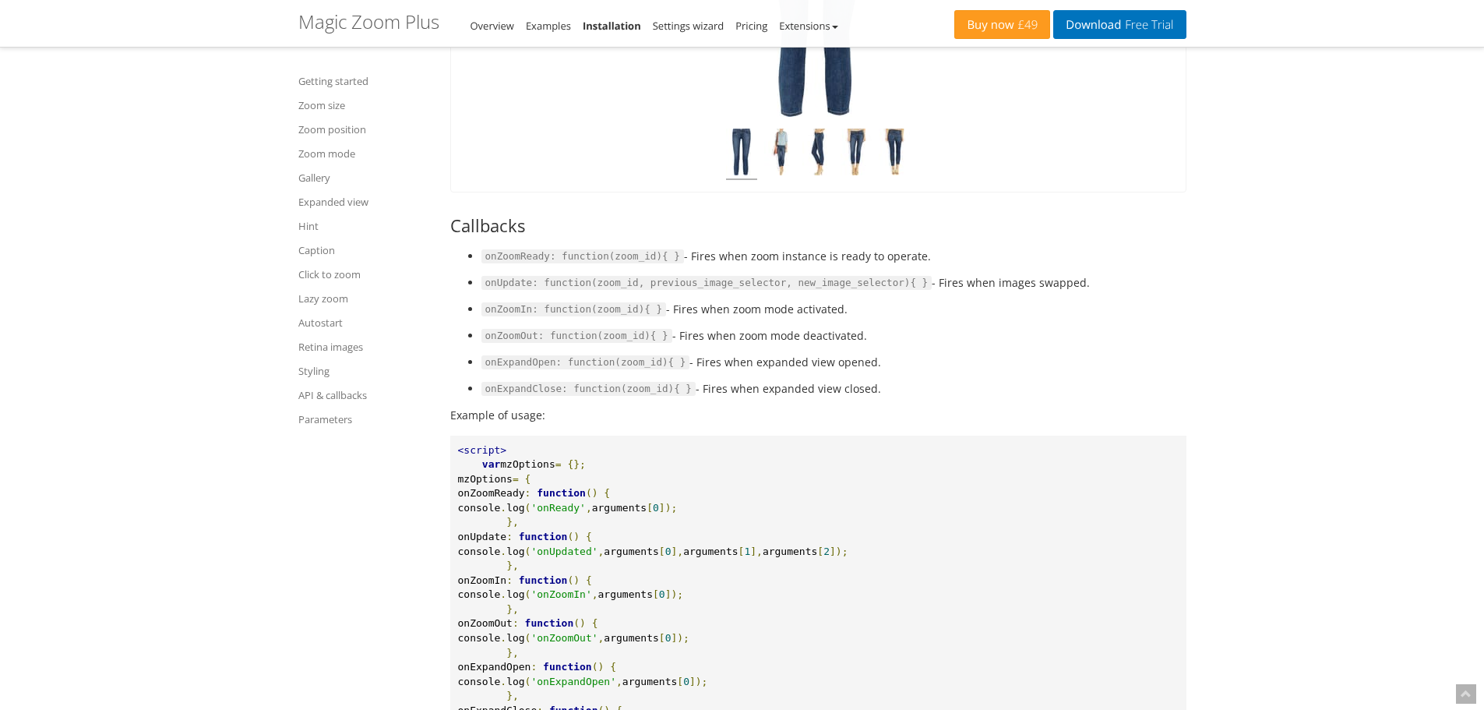
click at [682, 290] on code "onUpdate: function(zoom_id, previous_image_selector, new_image_selector){ }" at bounding box center [706, 283] width 451 height 14
click at [811, 290] on code "onUpdate: function(zoom_id, previous_image_selector, new_image_selector){ }" at bounding box center [706, 283] width 451 height 14
